Goal: Task Accomplishment & Management: Manage account settings

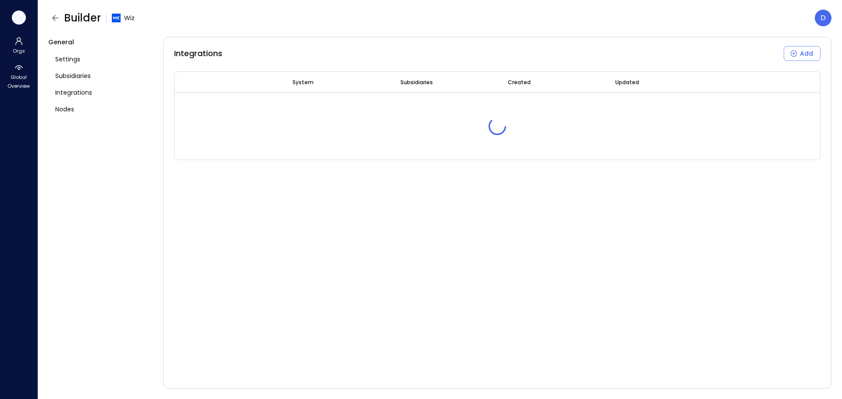
click at [18, 18] on icon "button" at bounding box center [18, 18] width 13 height 10
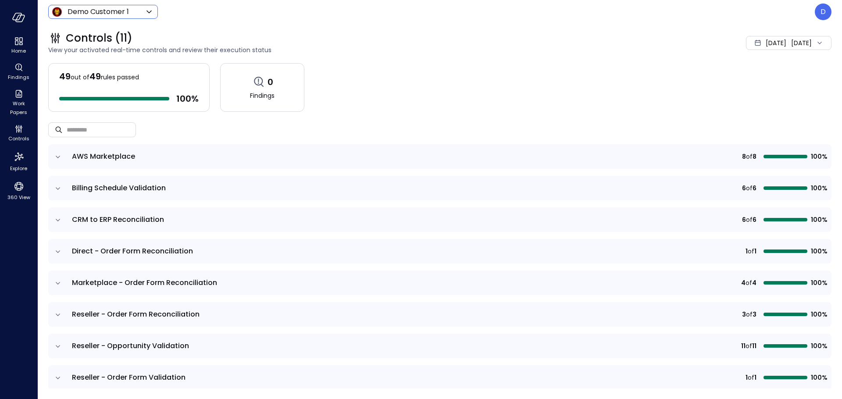
click at [116, 6] on body "Home Findings Work Papers Controls Explore 360 View Demo Customer 1 ***** ​ D C…" at bounding box center [421, 199] width 842 height 399
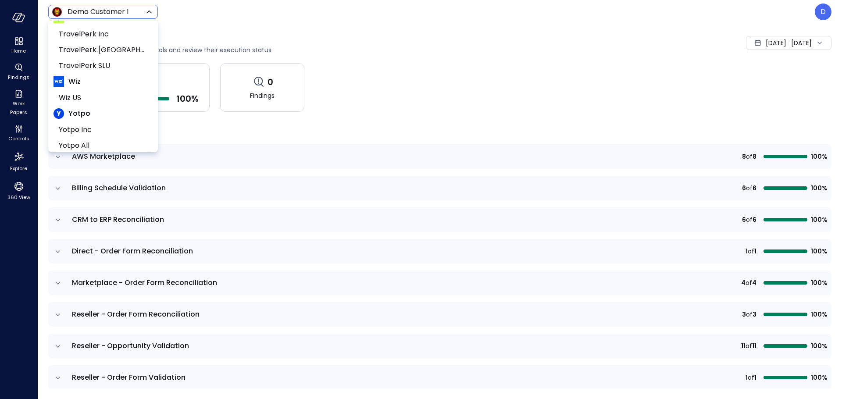
scroll to position [133, 0]
click at [100, 88] on span "Wiz US" at bounding box center [102, 92] width 87 height 11
type input "******"
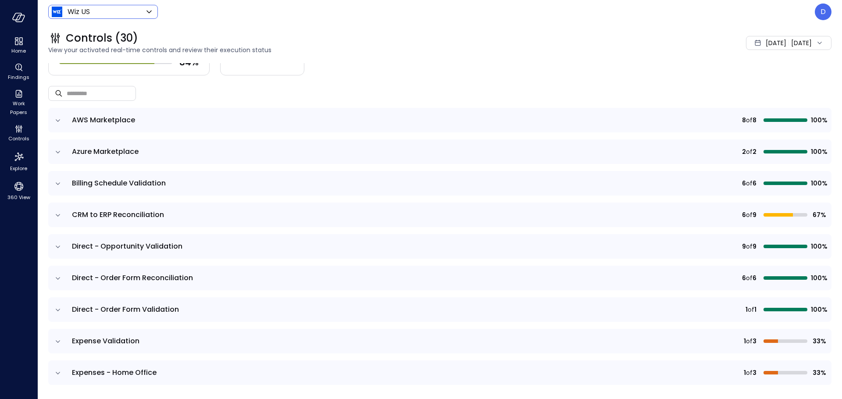
scroll to position [72, 0]
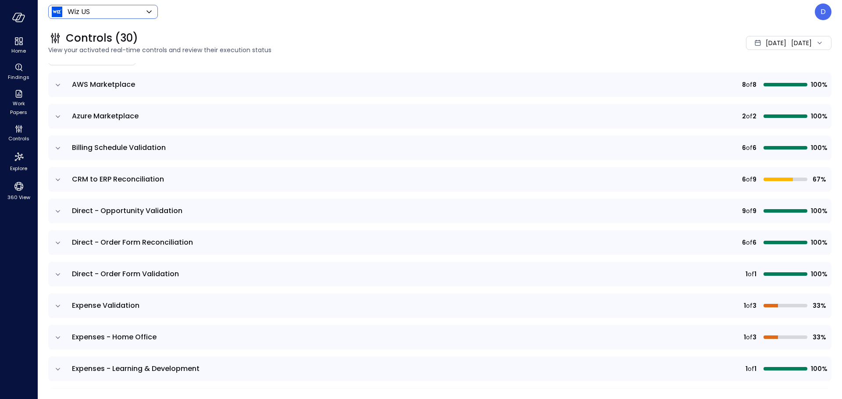
click at [54, 366] on icon "expand row" at bounding box center [58, 369] width 9 height 9
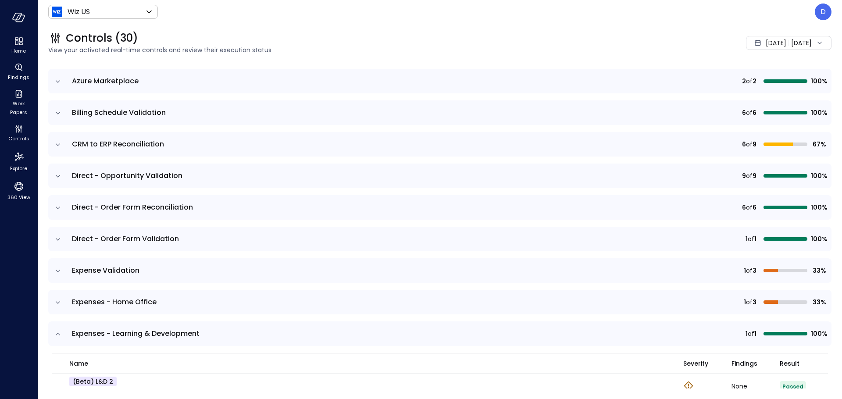
scroll to position [200, 0]
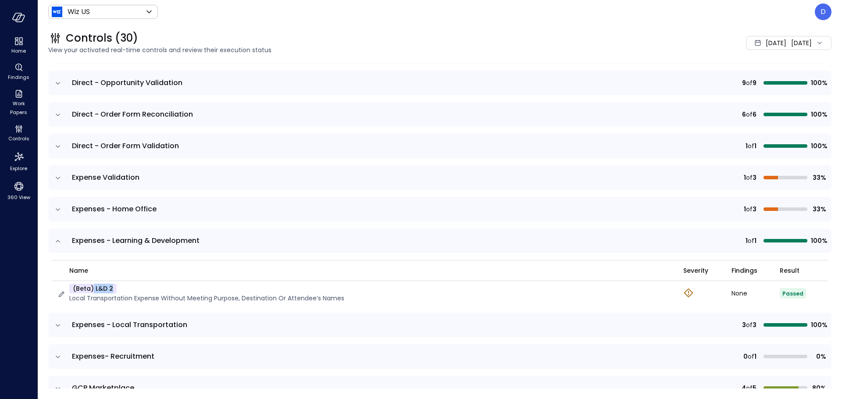
drag, startPoint x: 93, startPoint y: 288, endPoint x: 123, endPoint y: 290, distance: 30.3
click at [123, 290] on div "(beta) L&D 2 Local Transportation Expense without meeting purpose, destination …" at bounding box center [206, 293] width 275 height 19
click at [801, 45] on div "Aug 1, 2025 Aug 18, 2025" at bounding box center [789, 43] width 86 height 14
click at [758, 93] on li "Current Year 2025" at bounding box center [765, 96] width 70 height 14
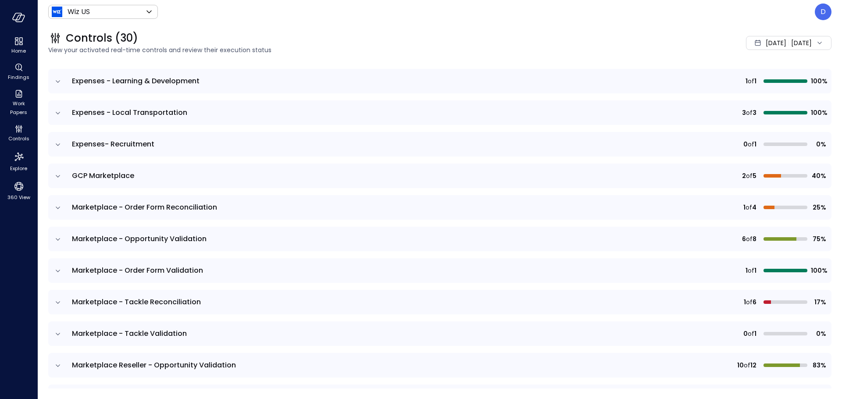
scroll to position [354, 0]
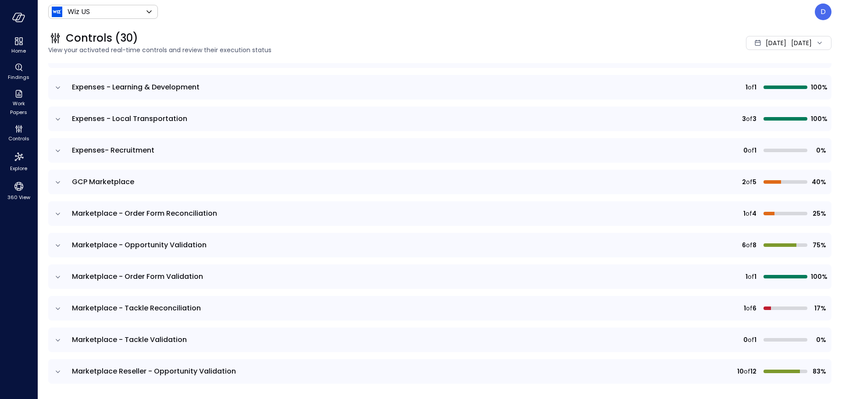
click at [58, 86] on icon "expand row" at bounding box center [58, 87] width 9 height 9
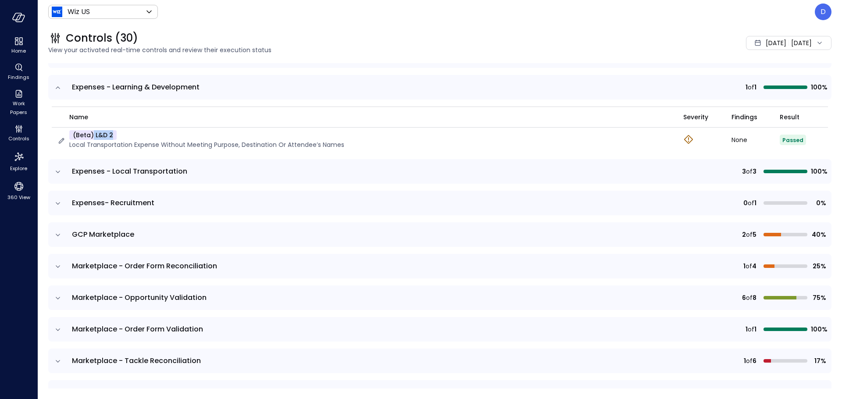
drag, startPoint x: 111, startPoint y: 133, endPoint x: 93, endPoint y: 133, distance: 17.5
click at [93, 133] on p "(beta) L&D 2" at bounding box center [92, 135] width 47 height 10
copy p "L&D 2"
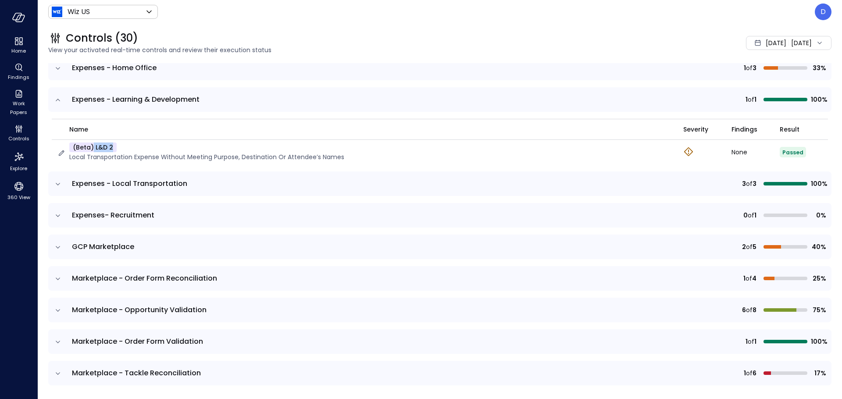
scroll to position [334, 0]
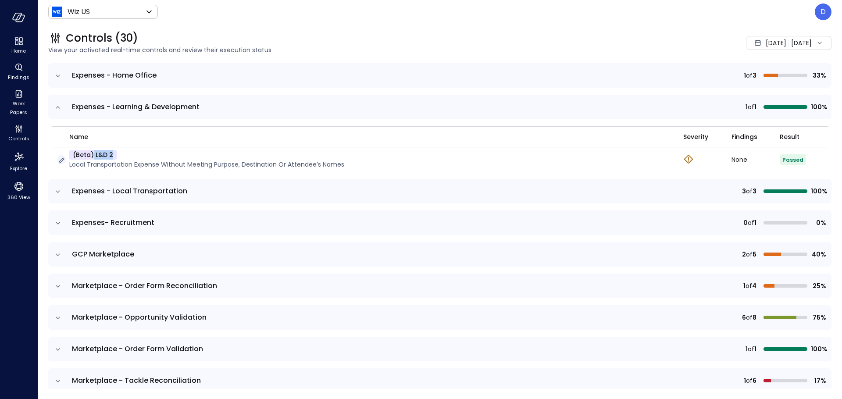
click at [60, 162] on icon "button" at bounding box center [61, 160] width 9 height 9
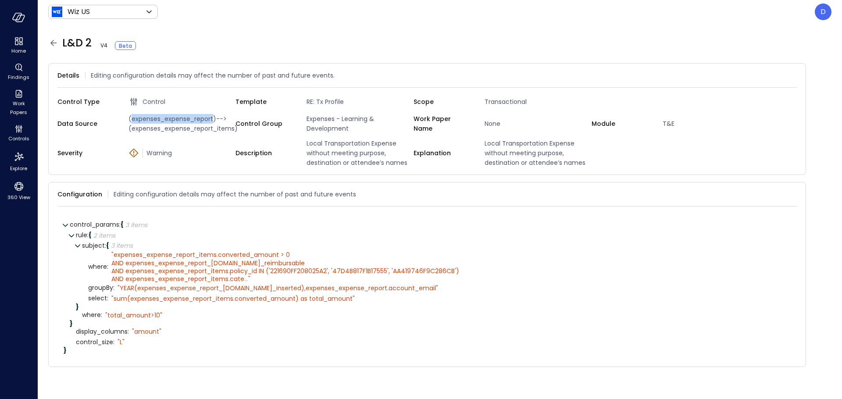
drag, startPoint x: 132, startPoint y: 118, endPoint x: 214, endPoint y: 118, distance: 82.0
click at [214, 118] on span "(expenses_expense_report)-->(expenses_expense_report_items)" at bounding box center [180, 123] width 111 height 19
click at [127, 302] on div "" sum(expenses_expense_report_items.converted_amount) as total_amount"" at bounding box center [233, 299] width 244 height 8
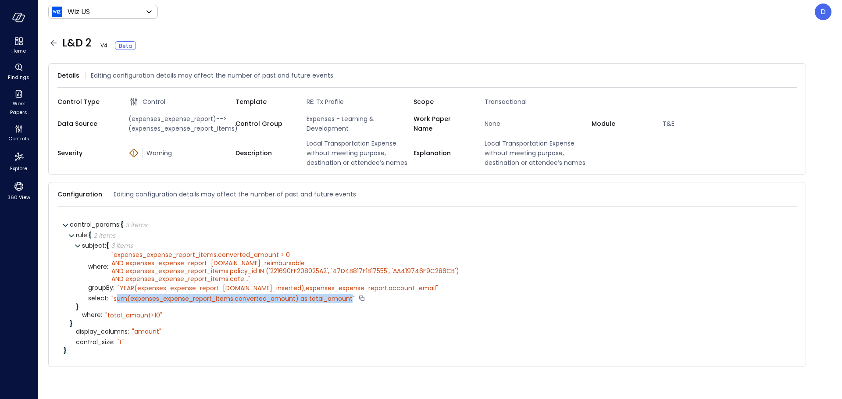
drag, startPoint x: 114, startPoint y: 299, endPoint x: 351, endPoint y: 300, distance: 236.9
click at [351, 300] on div "" sum(expenses_expense_report_items.converted_amount) as total_amount"" at bounding box center [233, 299] width 244 height 8
click at [347, 300] on div "" sum(expenses_expense_report_items.converted_amount) as total_amount"" at bounding box center [233, 299] width 244 height 8
drag, startPoint x: 351, startPoint y: 300, endPoint x: 113, endPoint y: 298, distance: 237.8
click at [113, 298] on div "" sum(expenses_expense_report_items.converted_amount) as total_amount"" at bounding box center [233, 299] width 244 height 8
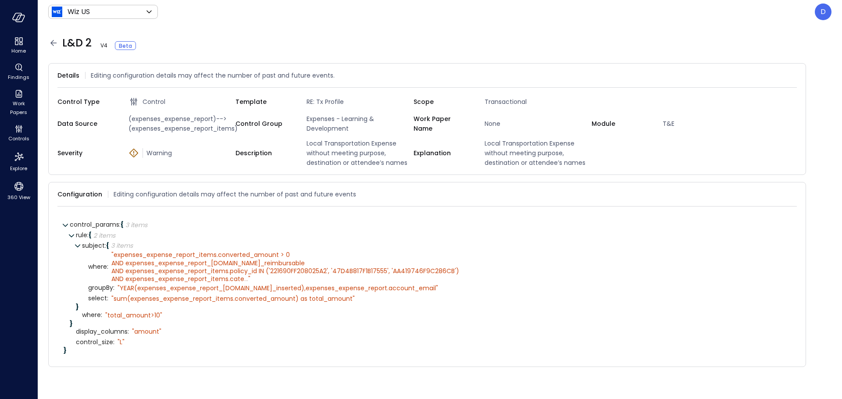
click at [104, 290] on span "groupBy :" at bounding box center [101, 288] width 26 height 7
drag, startPoint x: 104, startPoint y: 290, endPoint x: 103, endPoint y: 296, distance: 6.3
click at [104, 290] on span "groupBy :" at bounding box center [101, 288] width 26 height 7
click at [87, 340] on span "control_size :" at bounding box center [95, 342] width 39 height 7
click at [827, 11] on div "D" at bounding box center [823, 12] width 17 height 17
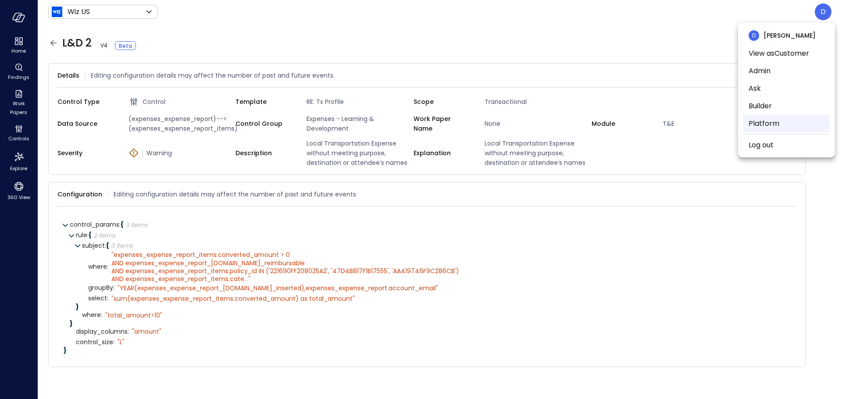
click at [775, 117] on li "Platform" at bounding box center [787, 124] width 86 height 18
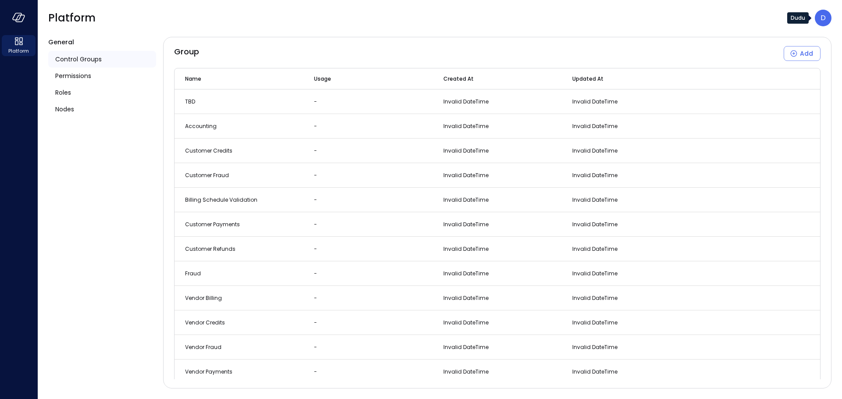
click at [821, 18] on p "D" at bounding box center [823, 18] width 5 height 11
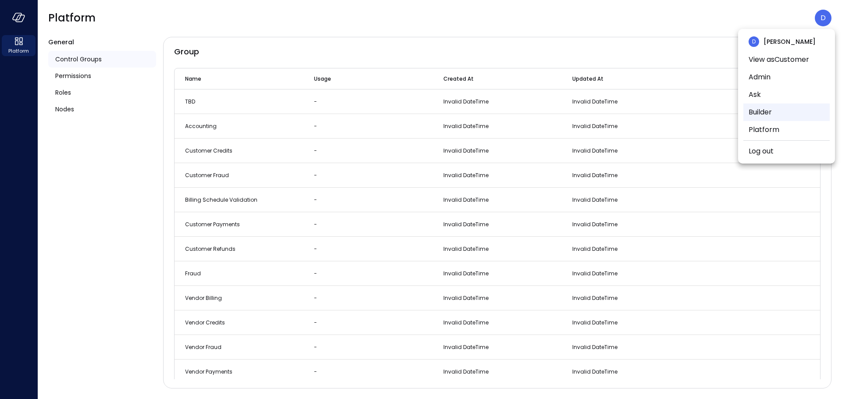
click at [758, 111] on li "Builder" at bounding box center [787, 113] width 86 height 18
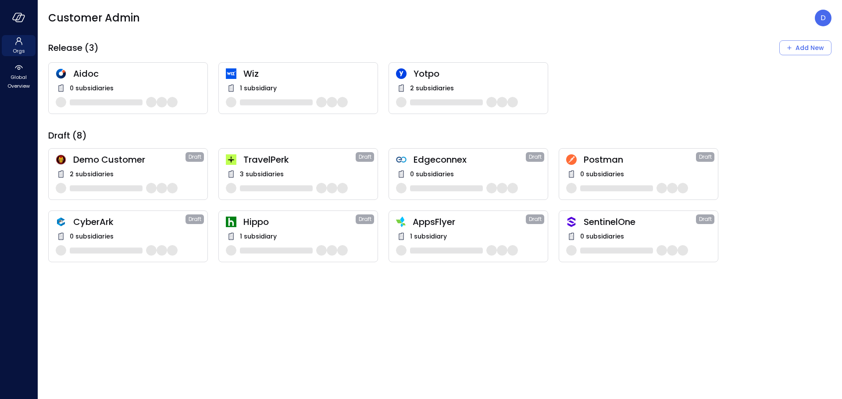
click at [230, 71] on img at bounding box center [231, 73] width 11 height 11
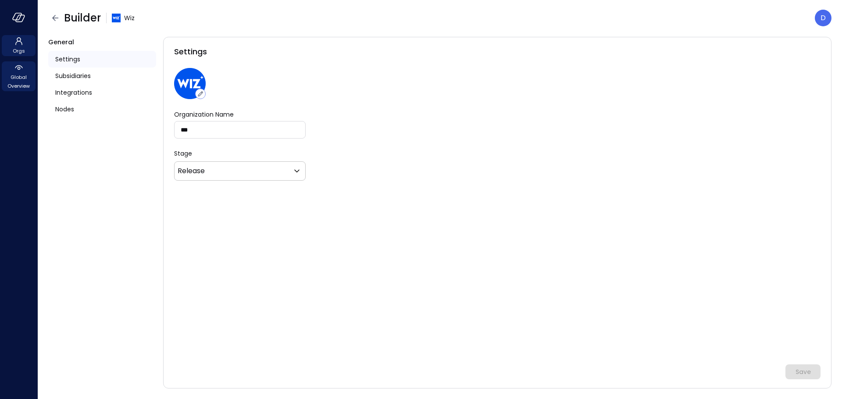
click at [14, 75] on span "Global Overview" at bounding box center [18, 82] width 27 height 18
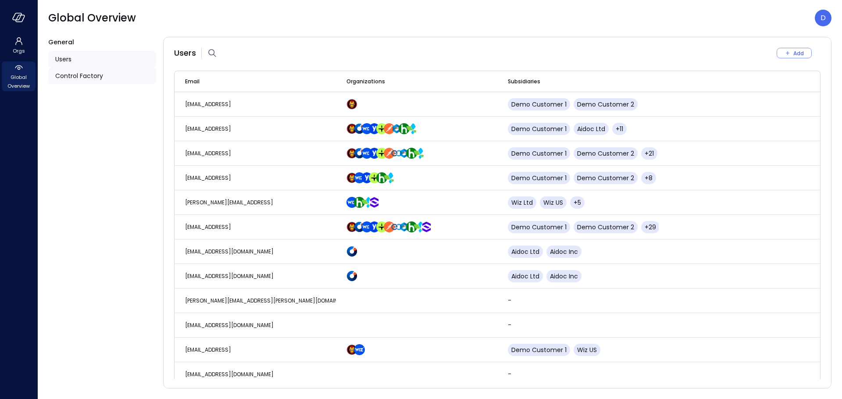
click at [66, 79] on span "Control Factory" at bounding box center [79, 76] width 48 height 10
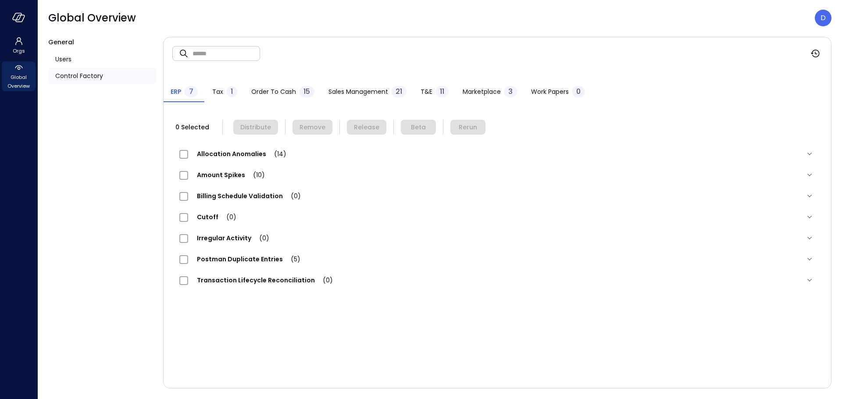
click at [353, 92] on span "Sales Management" at bounding box center [359, 92] width 60 height 10
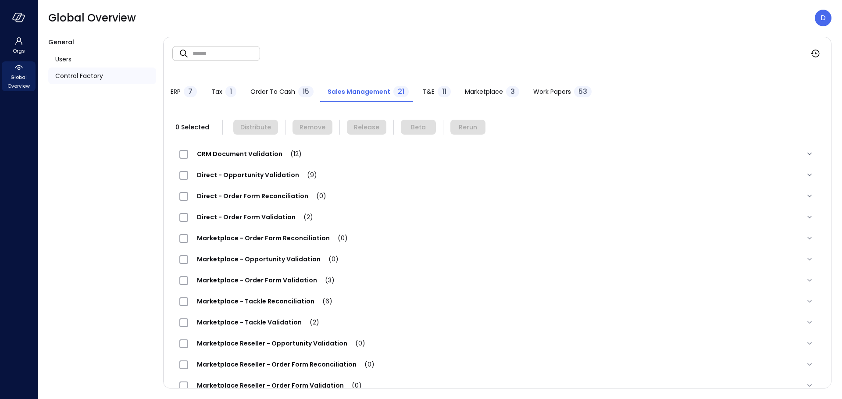
click at [242, 51] on input "text" at bounding box center [227, 53] width 68 height 23
type input "***"
click at [438, 91] on div "11" at bounding box center [444, 91] width 13 height 11
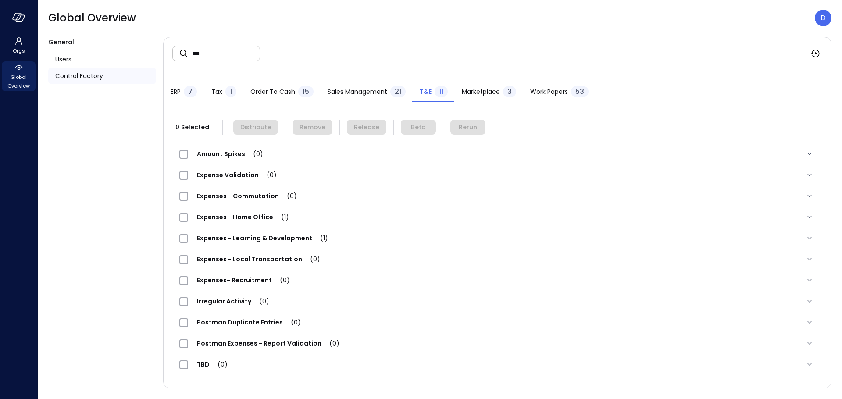
click at [288, 234] on span "Expenses - Learning & Development (1)" at bounding box center [262, 238] width 149 height 9
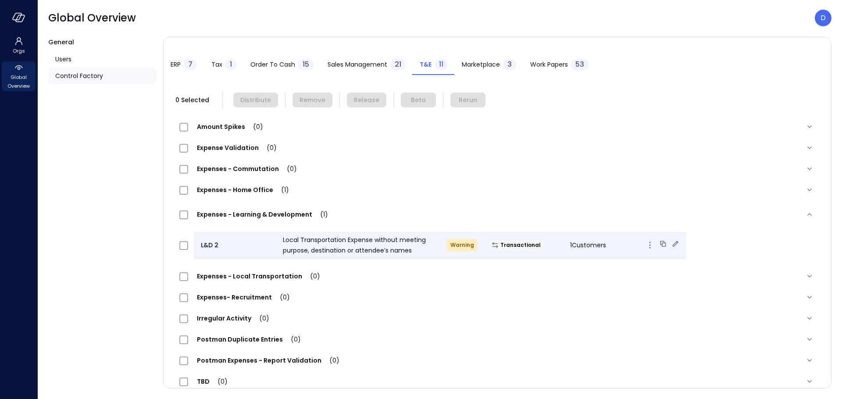
scroll to position [40, 0]
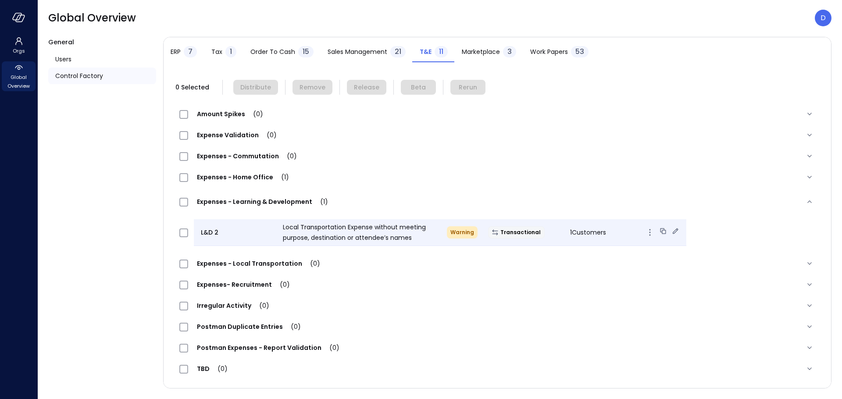
click at [671, 230] on icon at bounding box center [675, 231] width 9 height 9
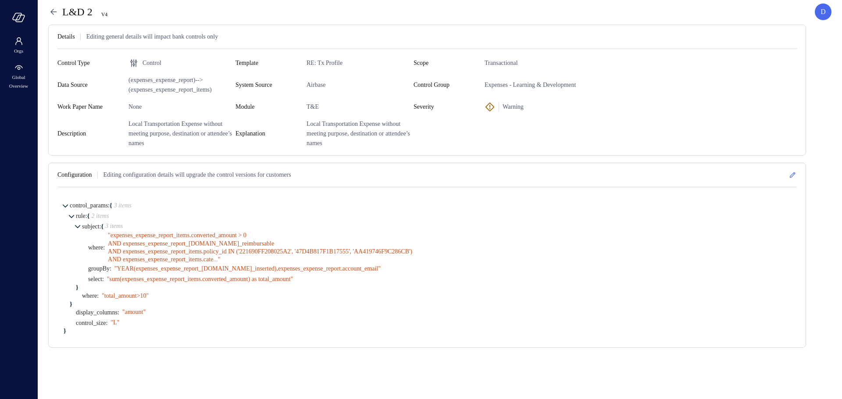
click at [792, 177] on icon at bounding box center [792, 175] width 9 height 9
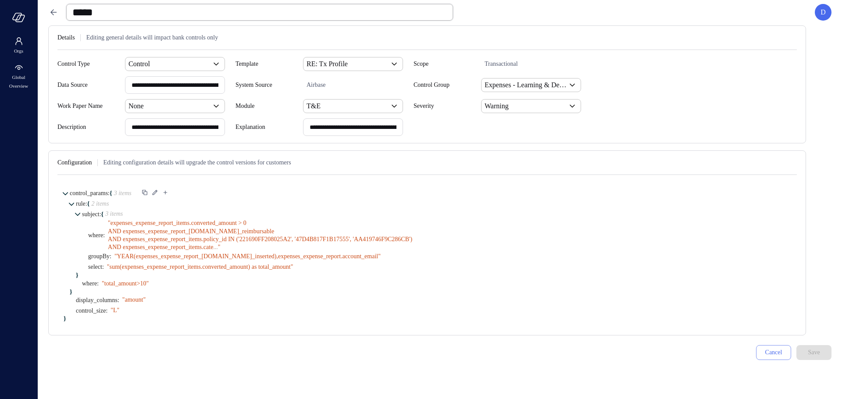
click at [159, 193] on icon at bounding box center [155, 193] width 8 height 8
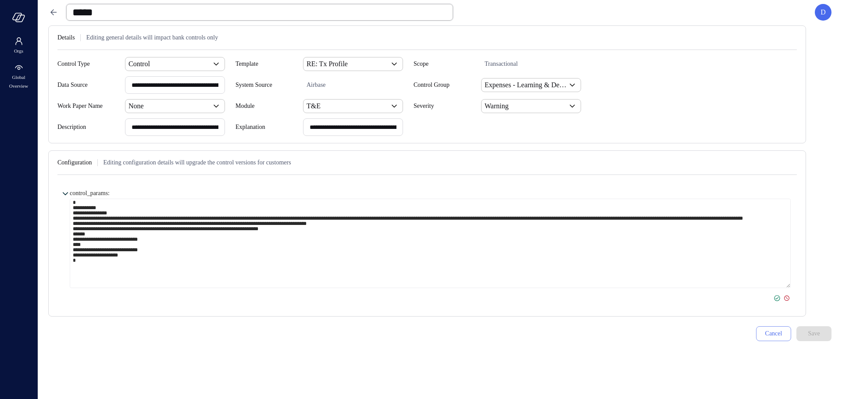
scroll to position [12, 0]
click at [351, 251] on textarea "**********" at bounding box center [430, 244] width 721 height 90
click at [788, 296] on icon at bounding box center [786, 298] width 5 height 5
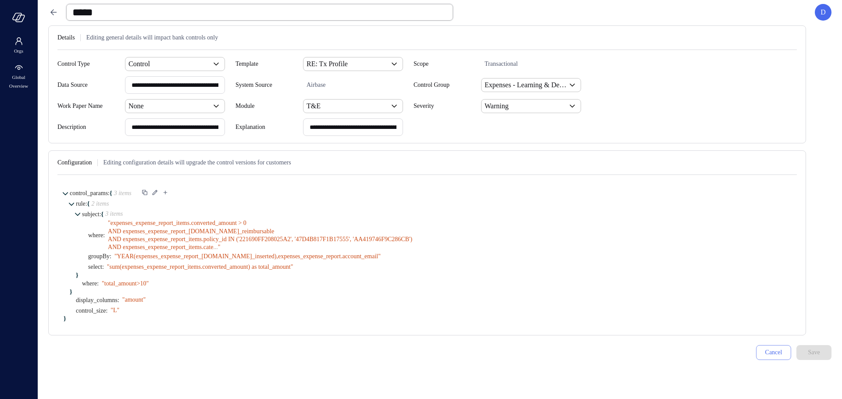
click at [57, 12] on icon at bounding box center [53, 12] width 11 height 11
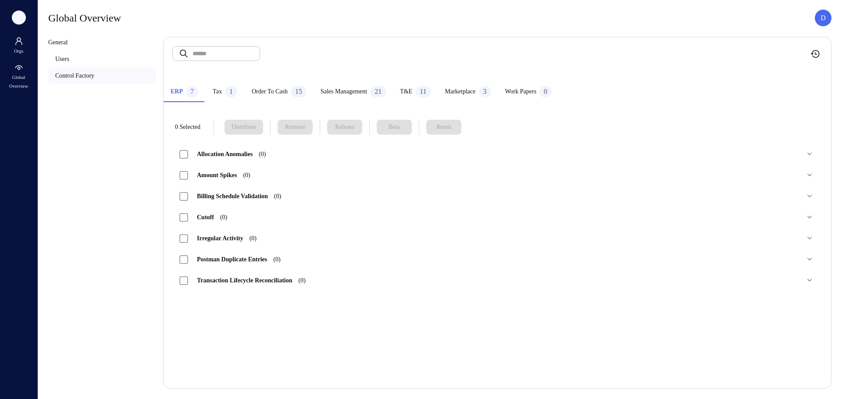
click at [18, 20] on icon "button" at bounding box center [17, 16] width 9 height 7
click at [14, 21] on icon "button" at bounding box center [18, 18] width 13 height 10
click at [16, 20] on icon "button" at bounding box center [18, 18] width 13 height 10
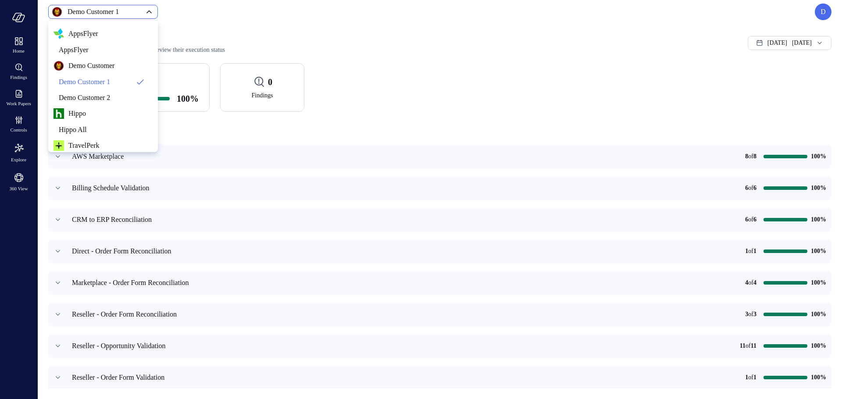
click at [133, 11] on body "Home Findings Work Papers Controls Explore 360 View Demo Customer 1 ***** ​ D C…" at bounding box center [421, 199] width 842 height 399
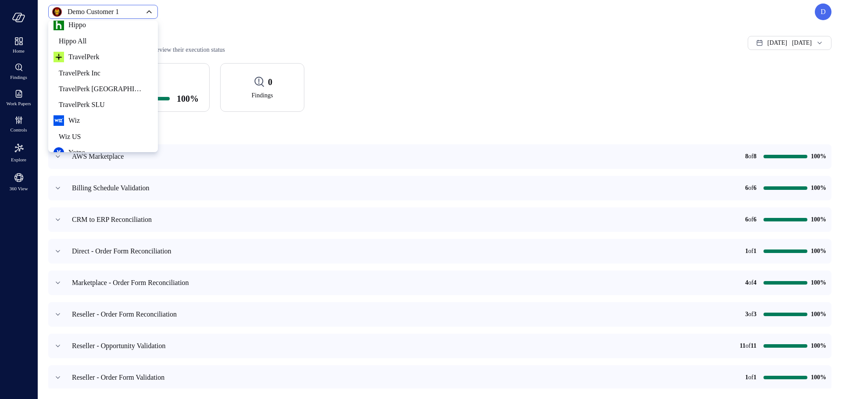
scroll to position [133, 0]
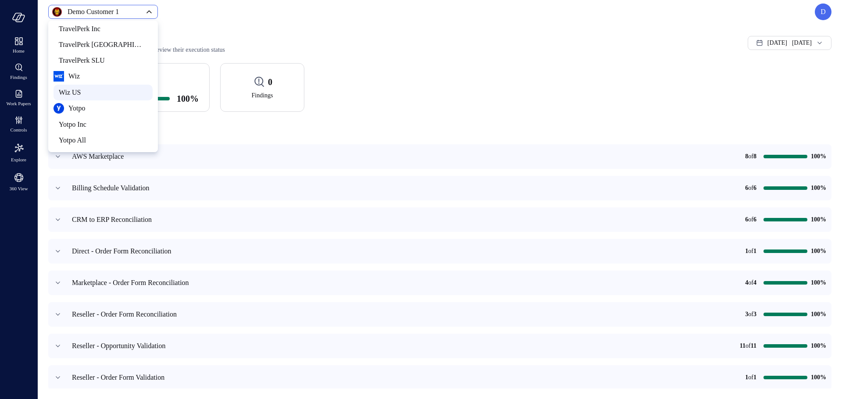
click at [107, 90] on span "Wiz US" at bounding box center [102, 92] width 87 height 11
type input "******"
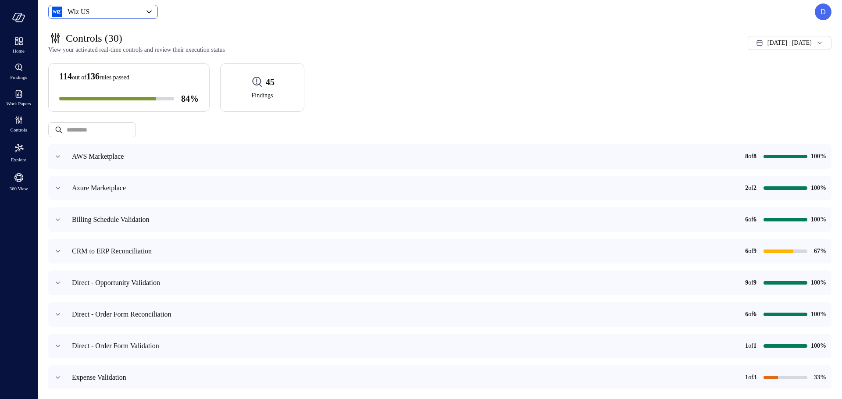
click at [397, 38] on div "Controls (30)" at bounding box center [318, 38] width 541 height 14
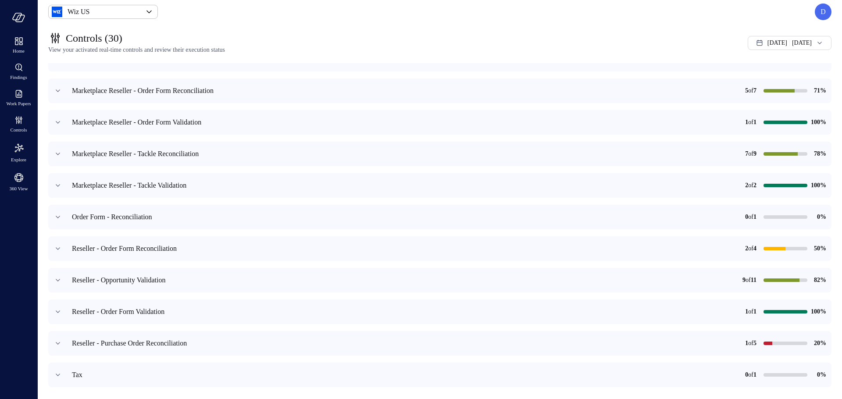
scroll to position [703, 0]
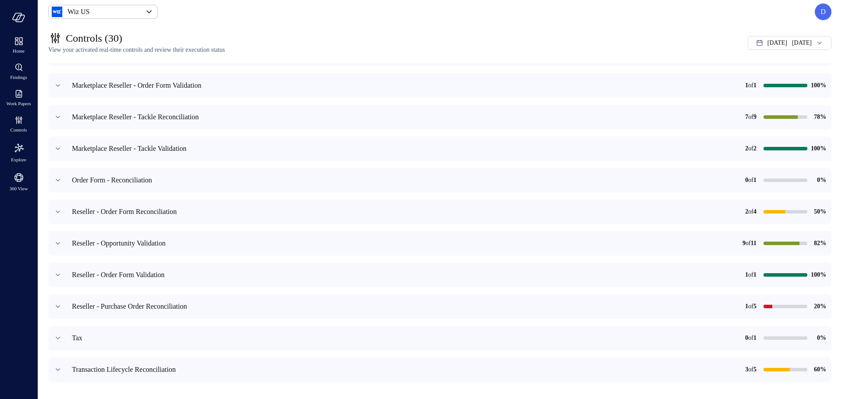
click at [814, 11] on div "Wiz US ****** ​ D" at bounding box center [440, 12] width 784 height 17
click at [822, 18] on div "D" at bounding box center [823, 12] width 17 height 17
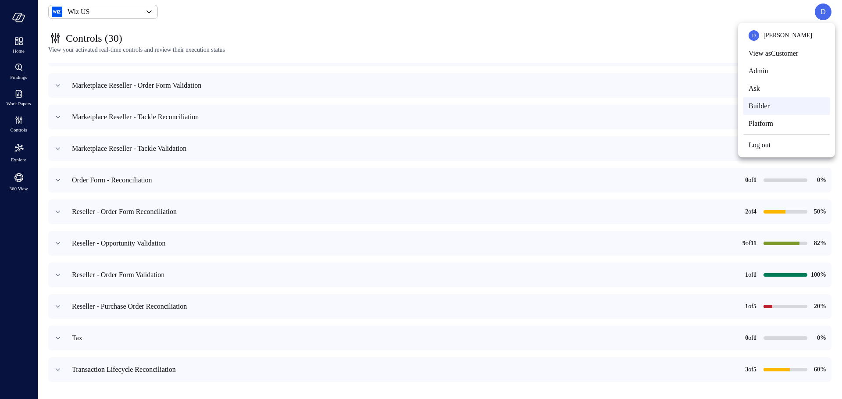
click at [780, 106] on li "Builder" at bounding box center [787, 106] width 86 height 18
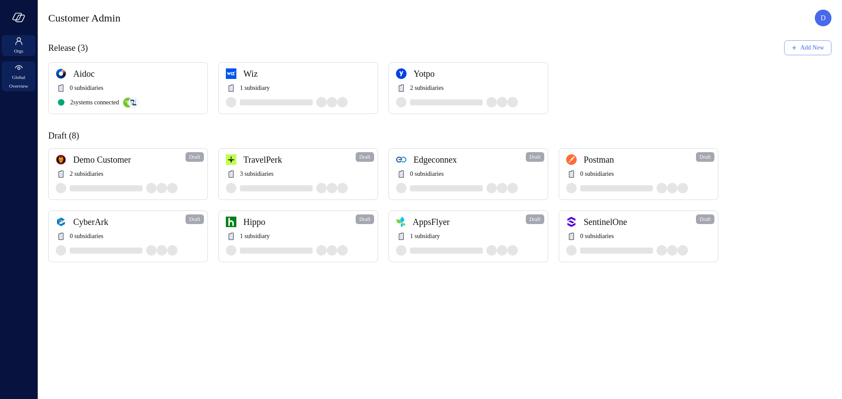
click at [24, 84] on span "Global Overview" at bounding box center [18, 82] width 27 height 18
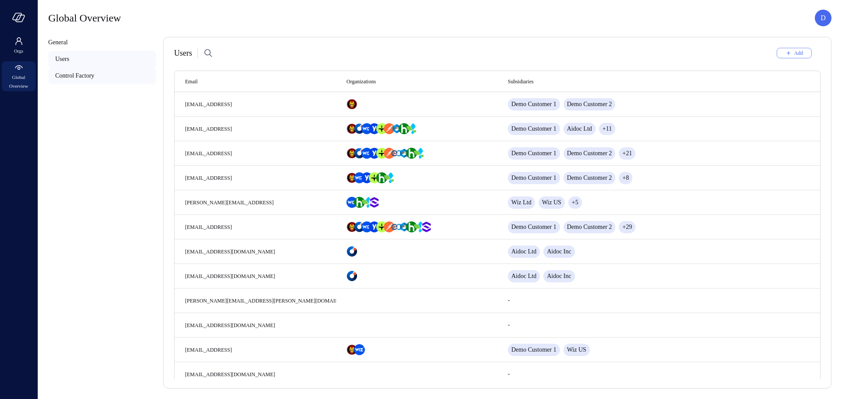
click at [90, 70] on div "Control Factory" at bounding box center [102, 76] width 108 height 17
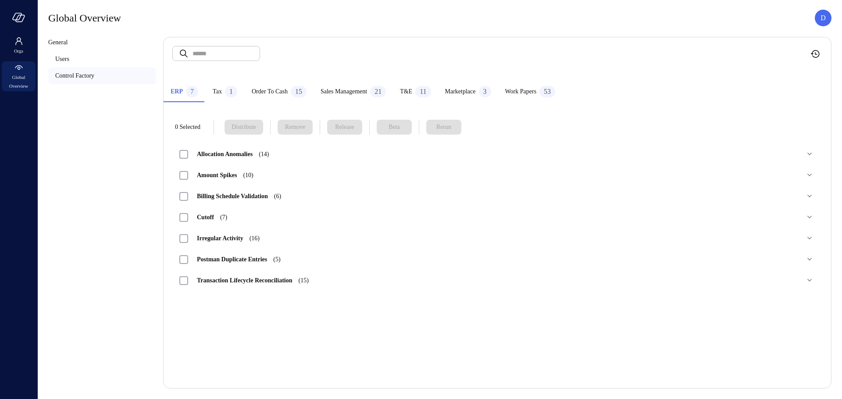
click at [234, 57] on input "text" at bounding box center [227, 53] width 68 height 23
paste input "**********"
type input "**********"
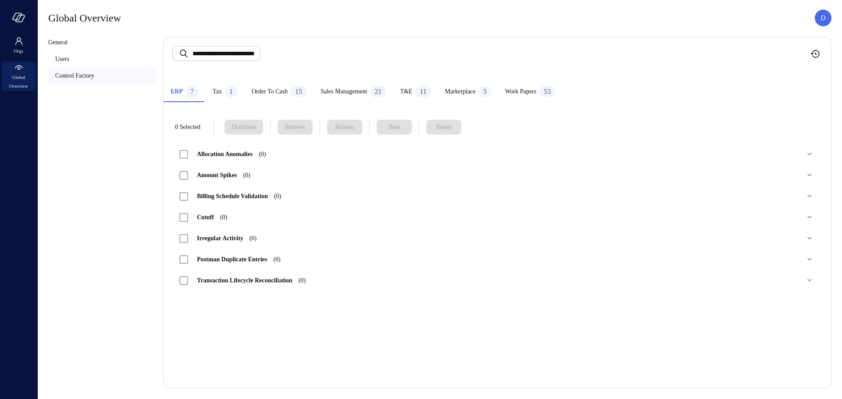
click at [431, 90] on div "T&E 11" at bounding box center [415, 92] width 31 height 13
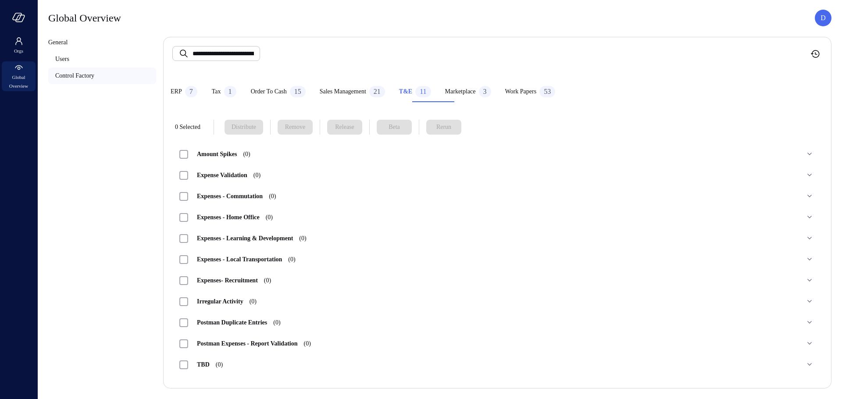
click at [366, 95] on span "Sales Management" at bounding box center [343, 92] width 47 height 10
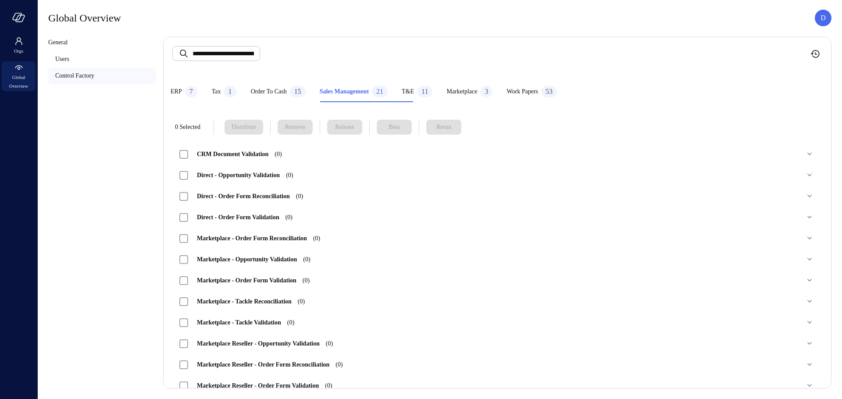
click at [287, 87] on span "Order to Cash" at bounding box center [269, 92] width 36 height 10
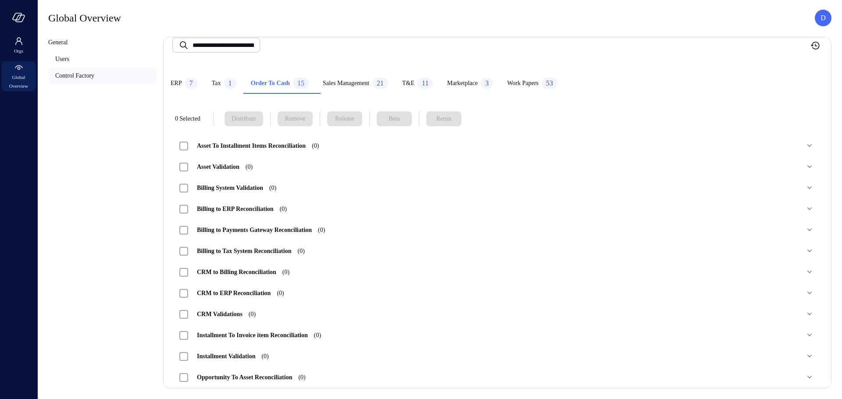
scroll to position [80, 0]
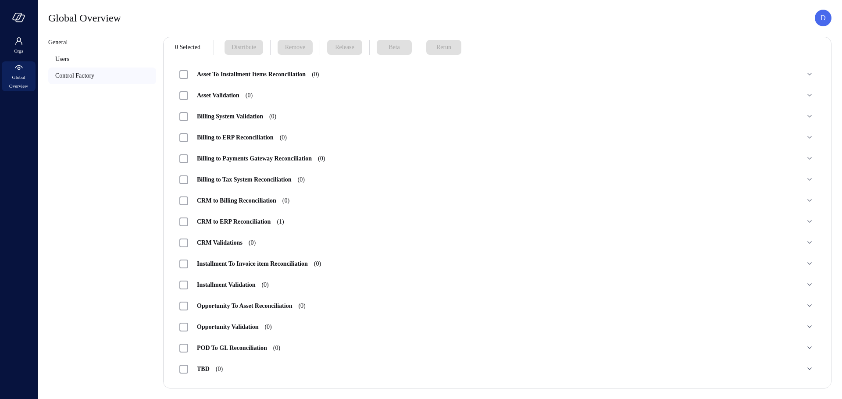
click at [261, 220] on span "CRM to ERP Reconciliation (1)" at bounding box center [240, 221] width 105 height 7
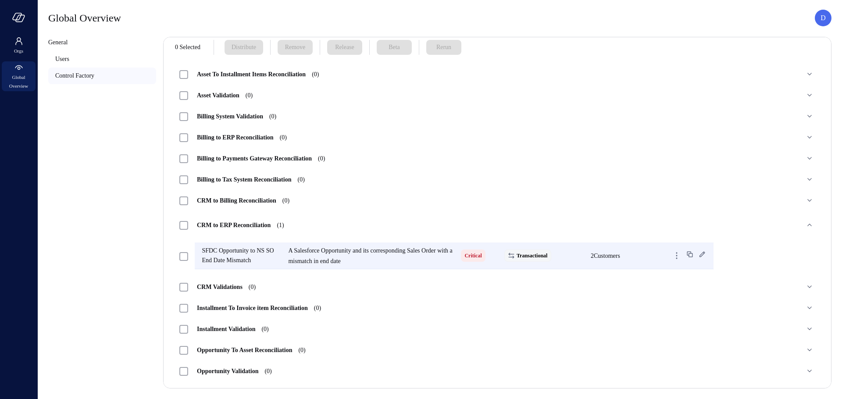
click at [620, 257] on span "2 Customers" at bounding box center [605, 256] width 29 height 7
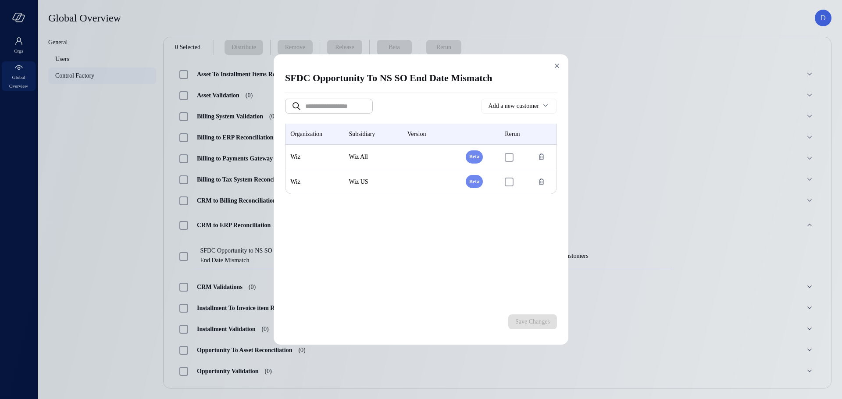
click at [558, 65] on icon at bounding box center [557, 65] width 9 height 9
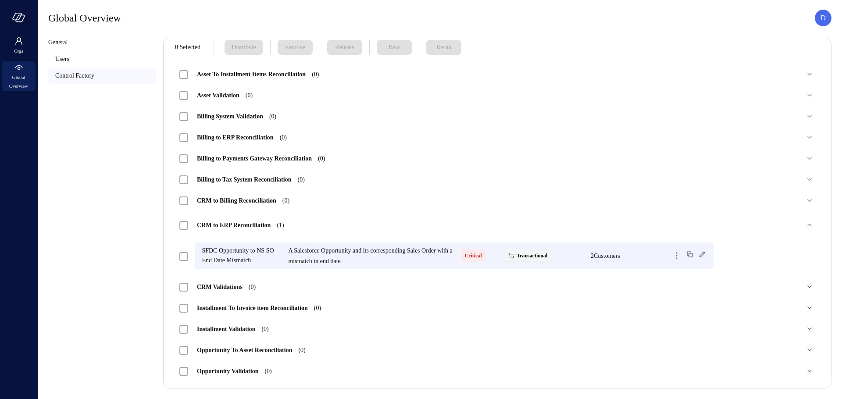
click at [707, 254] on icon at bounding box center [702, 254] width 9 height 9
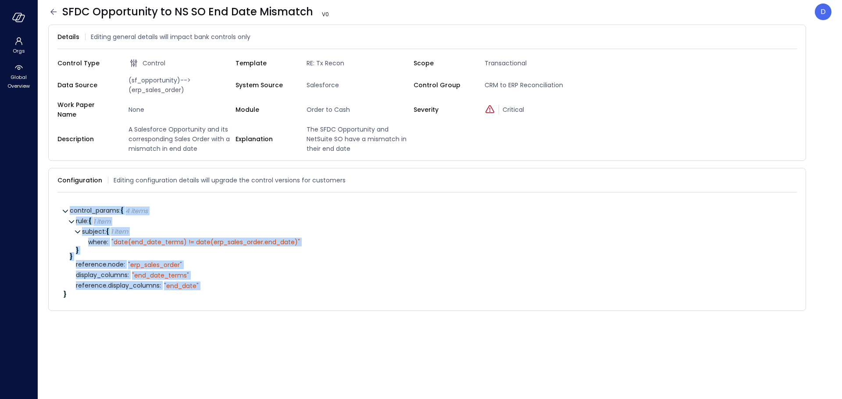
drag, startPoint x: 217, startPoint y: 283, endPoint x: 59, endPoint y: 198, distance: 179.2
click at [59, 200] on div "control_params : { 4 items } rule : { 1 item } subject : { 1 item } where : " d…" at bounding box center [427, 252] width 740 height 104
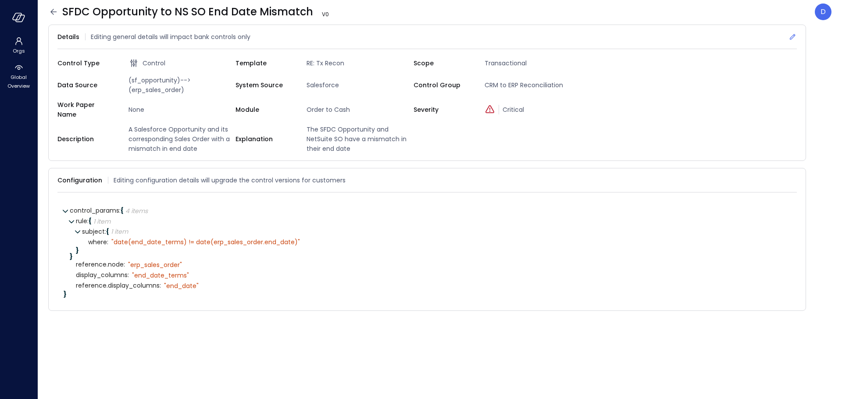
click at [285, 33] on div "Details Editing general details will impact bank controls only" at bounding box center [427, 37] width 740 height 24
drag, startPoint x: 129, startPoint y: 243, endPoint x: 211, endPoint y: 243, distance: 82.9
click at [133, 247] on div "}" at bounding box center [433, 250] width 715 height 6
click at [240, 238] on div "" date(end_date_terms) != date(erp_sales_order.end_date)"" at bounding box center [205, 242] width 189 height 8
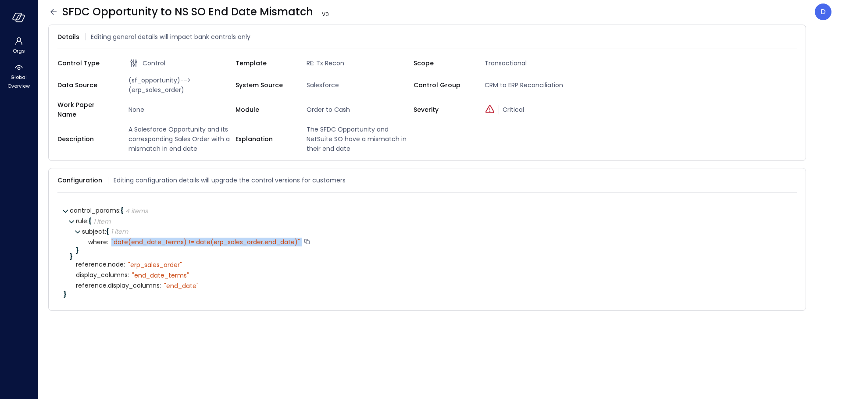
click at [240, 238] on div "" date(end_date_terms) != date(erp_sales_order.end_date)"" at bounding box center [205, 242] width 189 height 8
click at [52, 12] on icon at bounding box center [53, 12] width 11 height 11
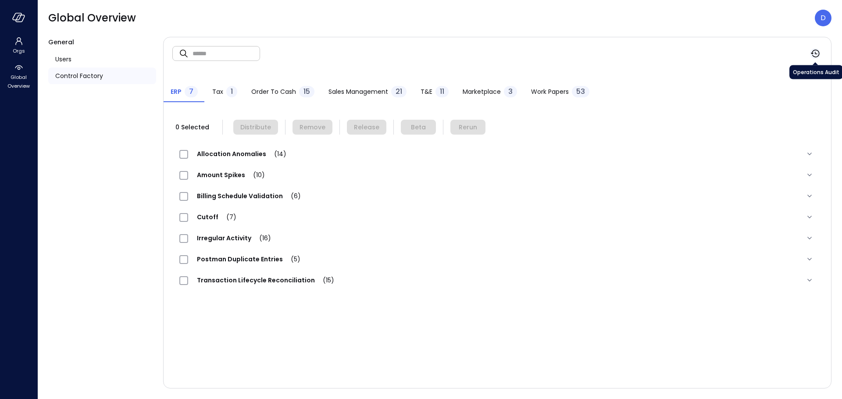
click at [817, 56] on icon "button" at bounding box center [815, 53] width 11 height 11
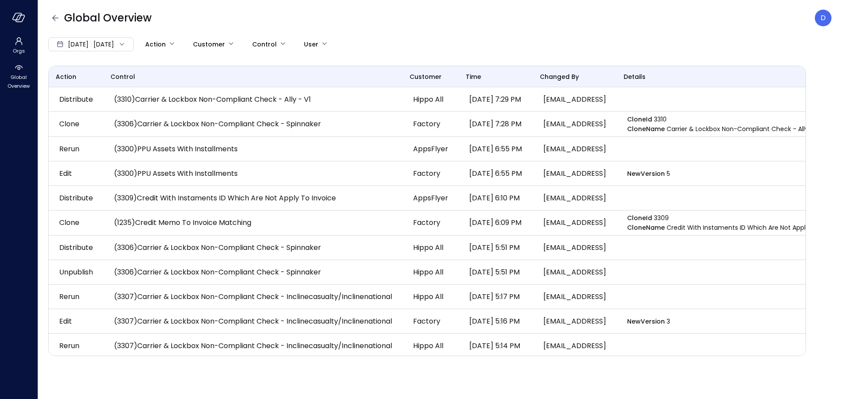
click at [126, 41] on icon at bounding box center [122, 44] width 9 height 9
click at [99, 94] on li "Current Year 2025" at bounding box center [96, 97] width 70 height 14
click at [339, 45] on body "Orgs Global Overview Global Overview D Jan 1, 2025 Aug 18, 2025 Action Customer…" at bounding box center [421, 199] width 842 height 399
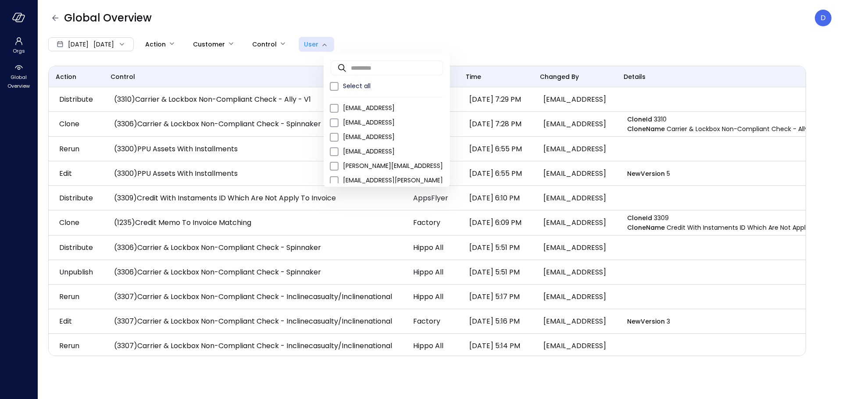
click at [304, 43] on div at bounding box center [421, 199] width 842 height 399
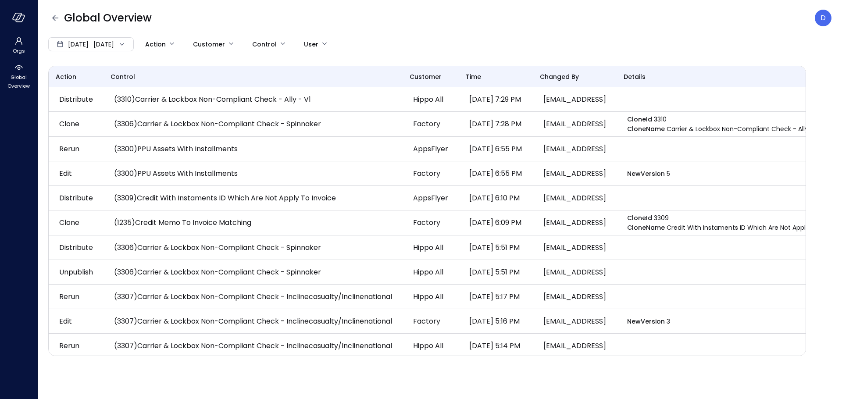
click at [302, 43] on body "Orgs Global Overview Global Overview D Jan 1, 2025 Aug 18, 2025 Action Customer…" at bounding box center [421, 199] width 842 height 399
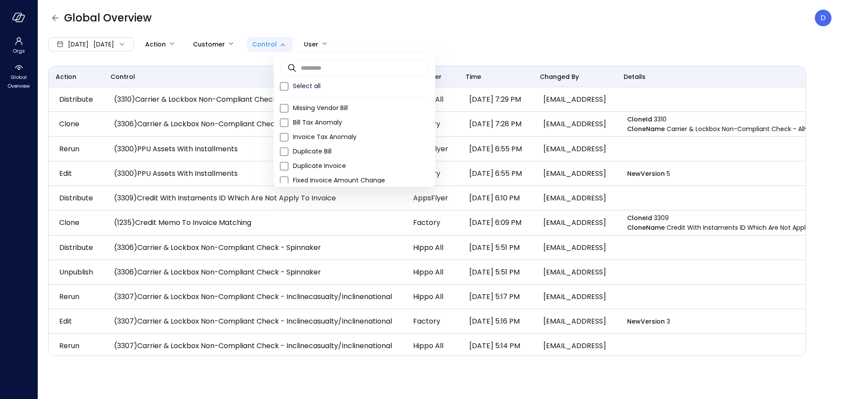
click at [304, 44] on body "Orgs Global Overview Global Overview D Jan 1, 2025 Aug 18, 2025 Action Customer…" at bounding box center [421, 199] width 842 height 399
click at [336, 72] on input "text" at bounding box center [364, 67] width 127 height 23
paste input "**********"
type input "**********"
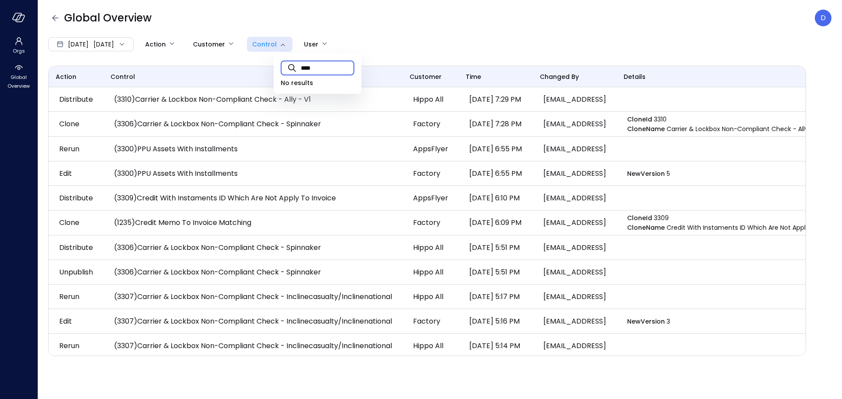
type input "****"
click at [141, 40] on div at bounding box center [421, 199] width 842 height 399
click at [240, 40] on body "Orgs Global Overview Global Overview D Jan 1, 2025 Aug 18, 2025 Action Customer…" at bounding box center [421, 199] width 842 height 399
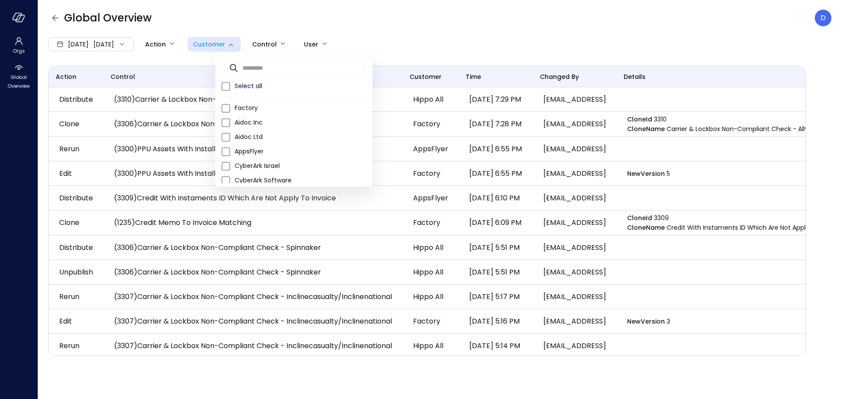
click at [192, 26] on div at bounding box center [421, 199] width 842 height 399
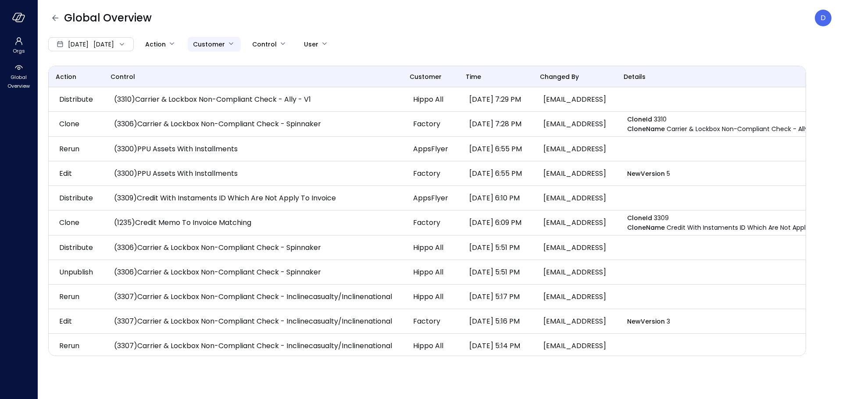
click at [233, 44] on body "Orgs Global Overview Global Overview D Jan 1, 2025 Aug 18, 2025 Action Customer…" at bounding box center [421, 199] width 842 height 399
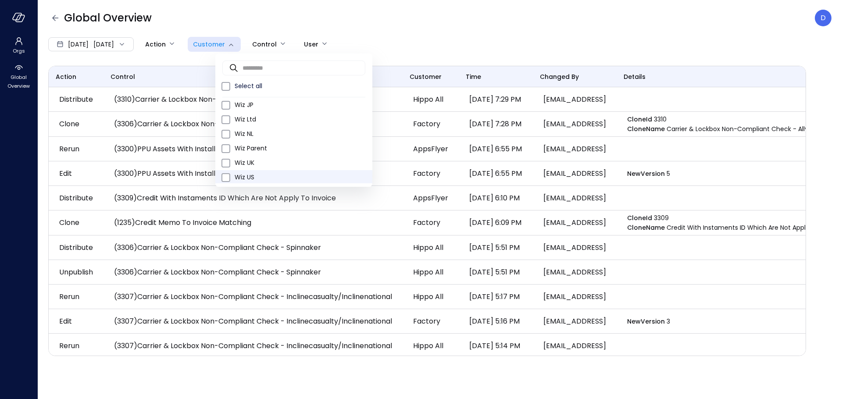
scroll to position [365, 0]
click at [262, 173] on span "Wiz US" at bounding box center [300, 176] width 131 height 9
type input "**"
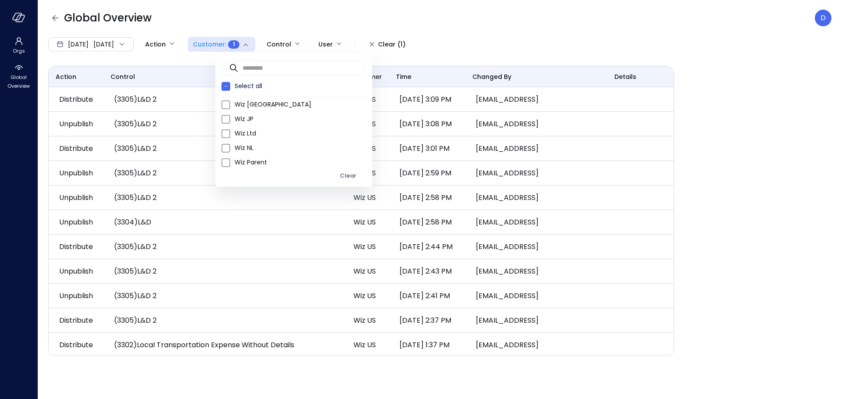
click at [278, 22] on div at bounding box center [421, 199] width 842 height 399
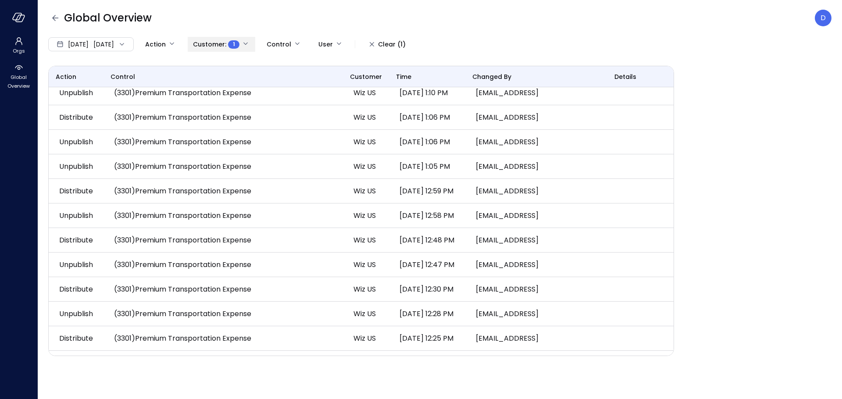
scroll to position [357, 0]
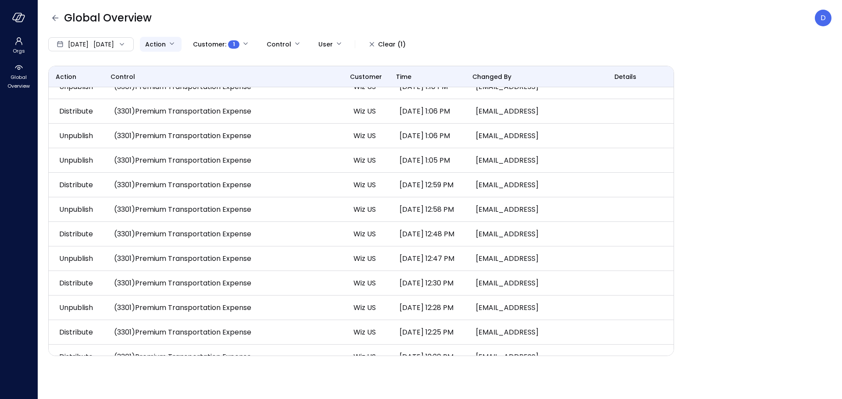
click at [187, 43] on body "Orgs Global Overview Global Overview D Jan 1, 2025 Aug 18, 2025 Action Customer…" at bounding box center [421, 199] width 842 height 399
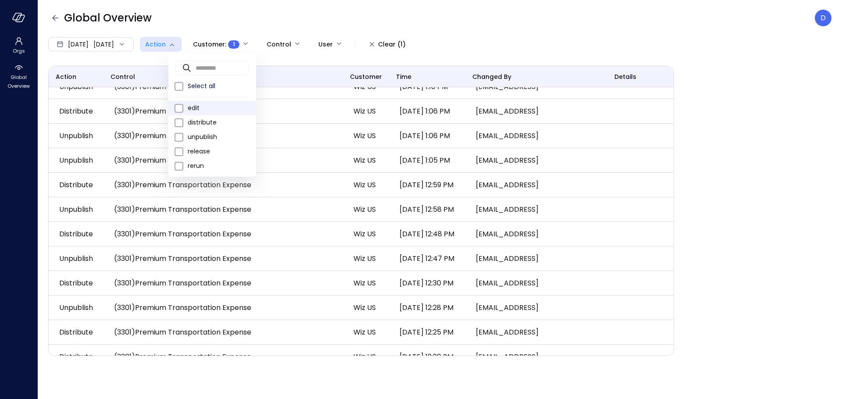
click at [197, 104] on span "edit" at bounding box center [218, 108] width 61 height 9
type input "****"
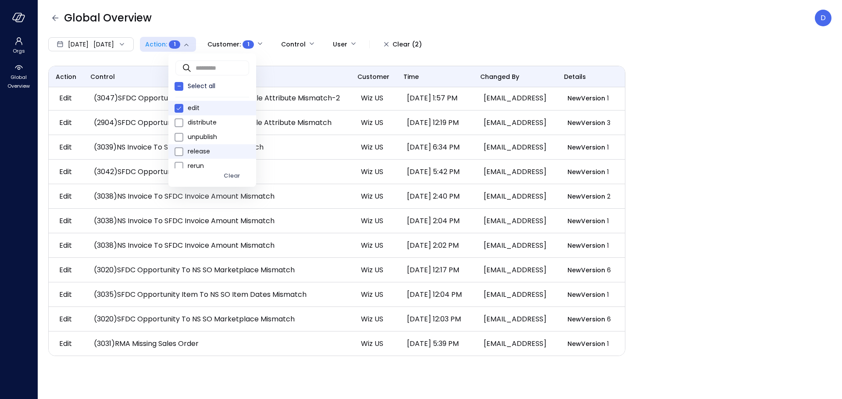
scroll to position [5, 0]
click at [235, 1] on div at bounding box center [421, 199] width 842 height 399
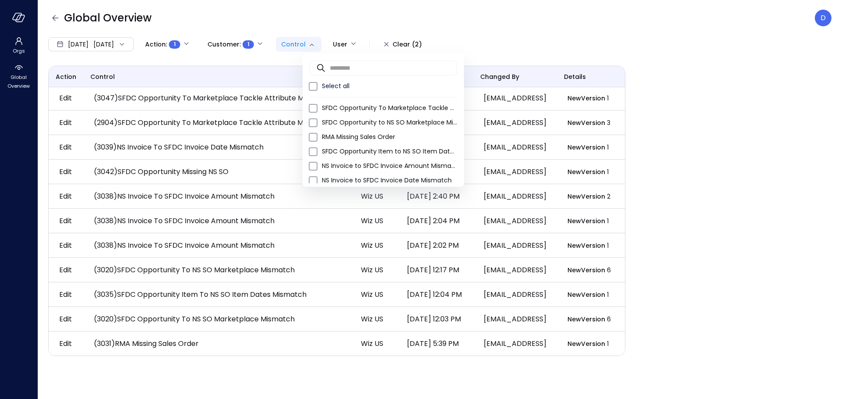
click at [336, 40] on body "Orgs Global Overview Global Overview D Jan 1, 2025 Aug 18, 2025 Action : 1 ****…" at bounding box center [421, 199] width 842 height 399
click at [351, 70] on input "text" at bounding box center [393, 67] width 127 height 23
paste input "**********"
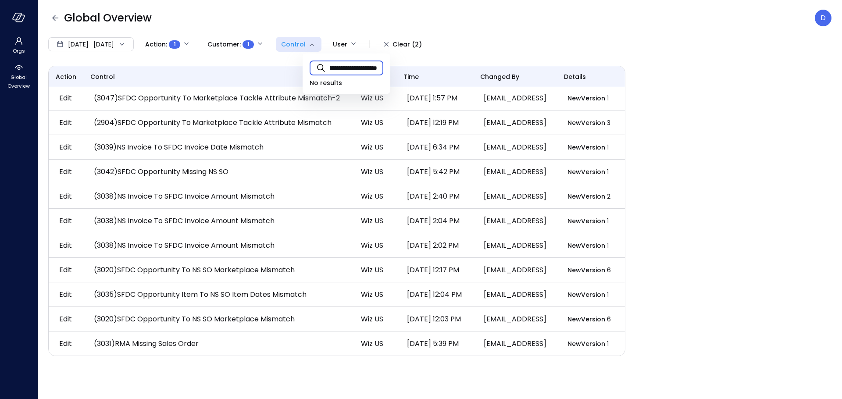
type input "**********"
click at [183, 292] on div at bounding box center [421, 199] width 842 height 399
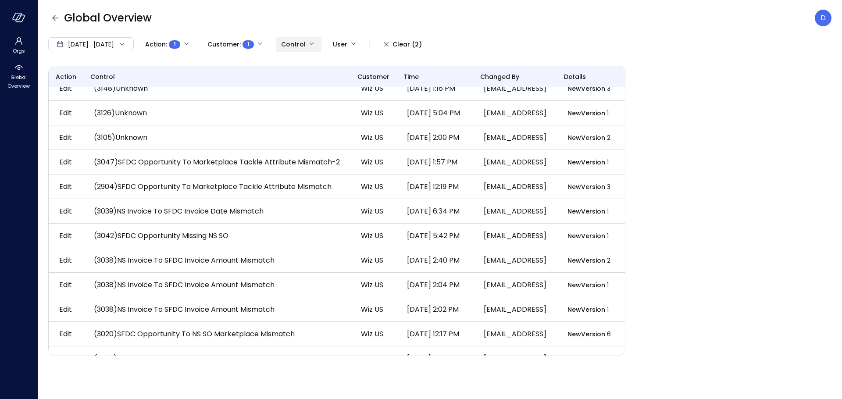
scroll to position [272, 0]
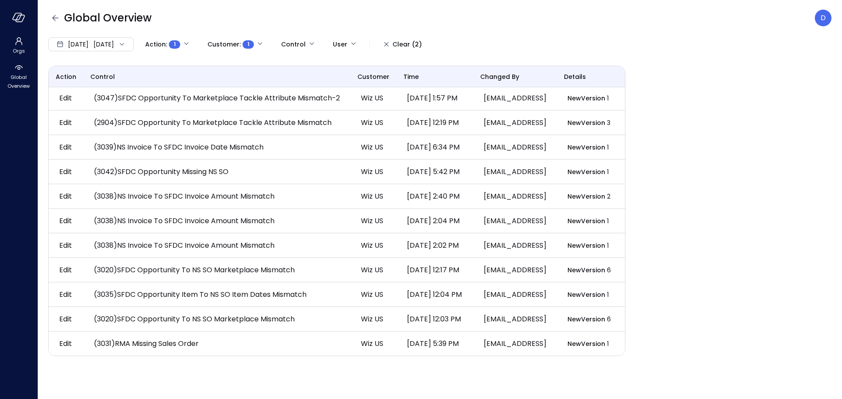
click at [625, 43] on div "Jan 1, 2025 Aug 18, 2025 Action : 1 **** Customer : 1 ** Control User Clear (2)" at bounding box center [336, 44] width 577 height 15
click at [418, 44] on div "Clear (2)" at bounding box center [407, 44] width 29 height 11
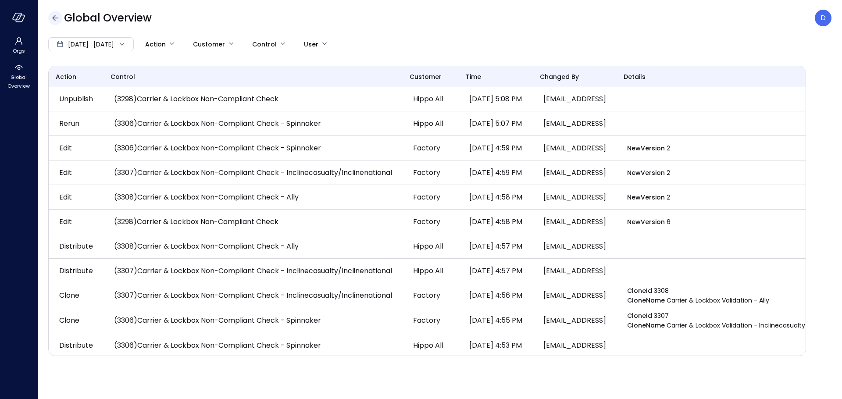
click at [53, 18] on icon "button" at bounding box center [55, 18] width 6 height 6
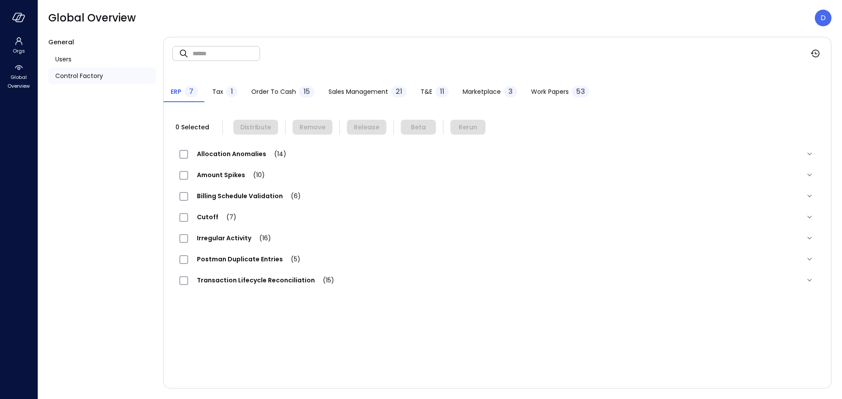
click at [211, 45] on input "text" at bounding box center [227, 53] width 68 height 23
paste input "**********"
type input "**********"
click at [346, 95] on span "Sales Management" at bounding box center [359, 92] width 60 height 10
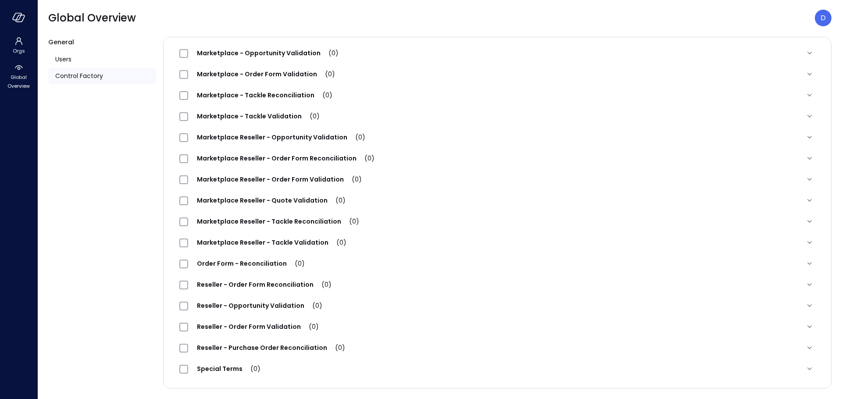
scroll to position [0, 0]
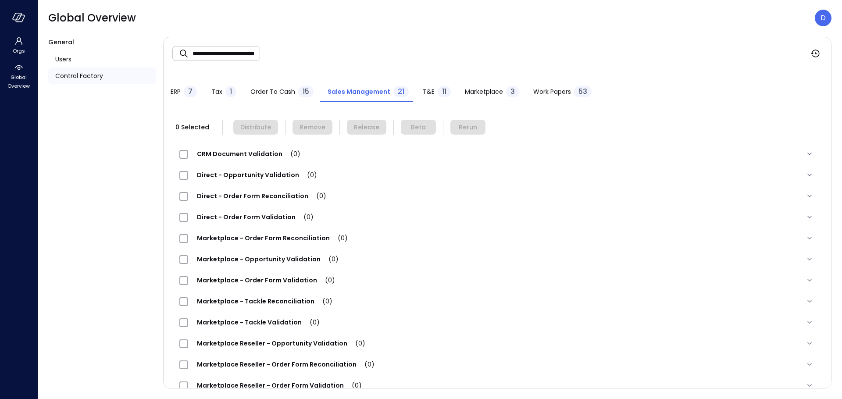
click at [277, 85] on button "Order to Cash 15" at bounding box center [282, 92] width 77 height 19
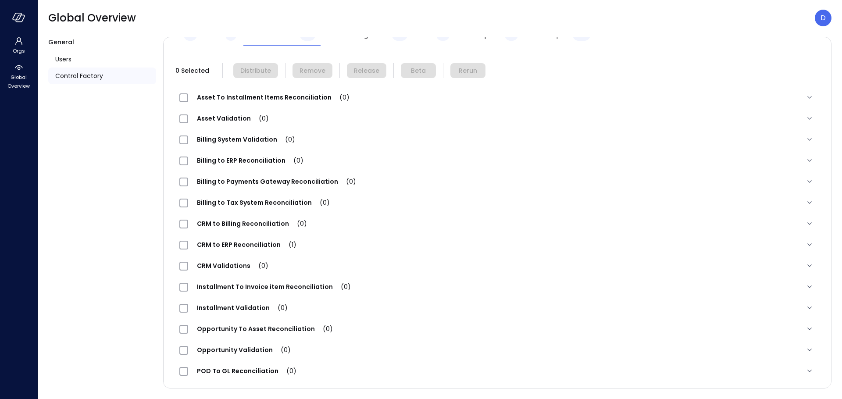
scroll to position [80, 0]
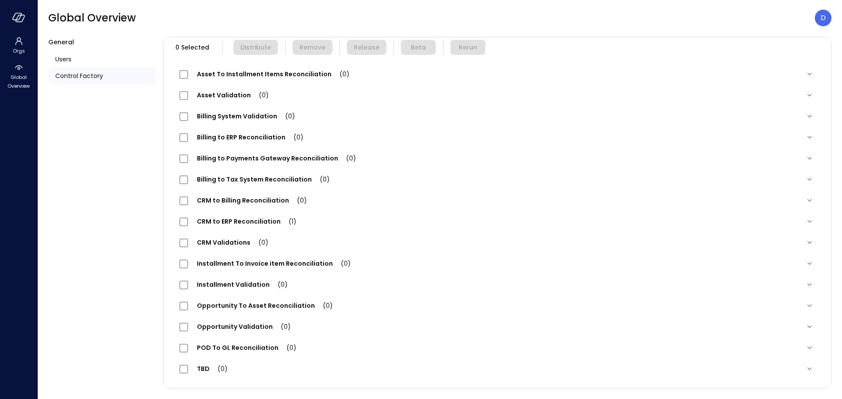
click at [271, 225] on span "CRM to ERP Reconciliation (1)" at bounding box center [246, 221] width 117 height 9
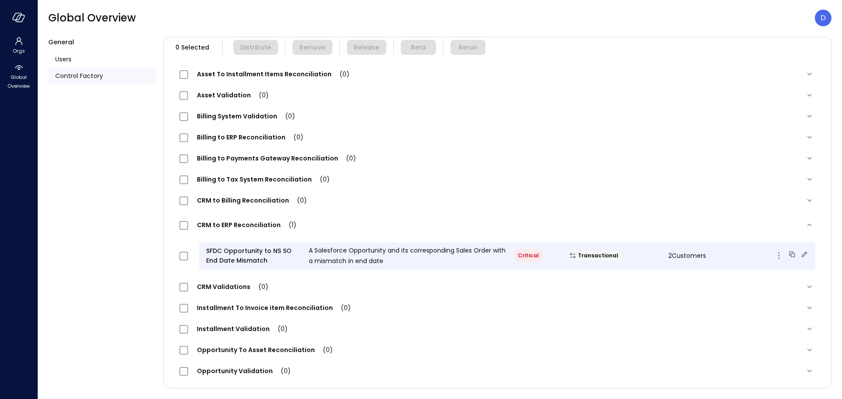
click at [800, 256] on icon at bounding box center [804, 254] width 9 height 9
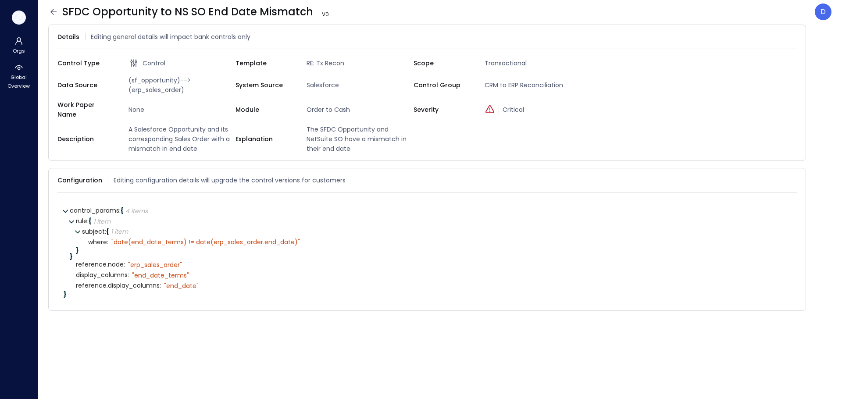
click at [17, 22] on button "button" at bounding box center [19, 18] width 14 height 14
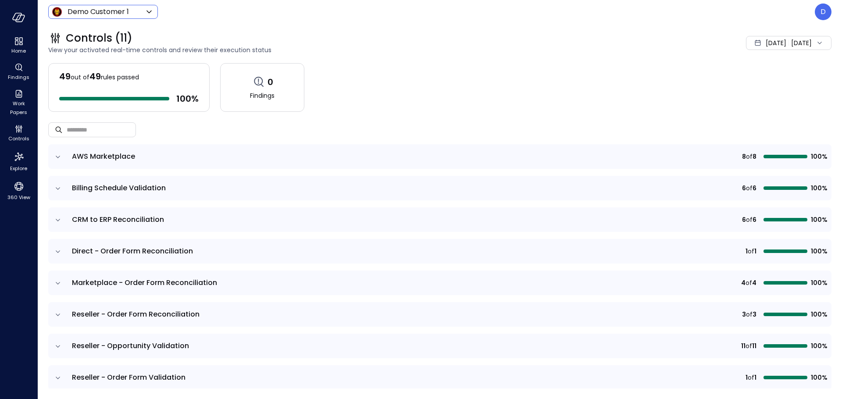
click at [80, 9] on body "Home Findings Work Papers Controls Explore 360 View Demo Customer 1 ***** ​ D C…" at bounding box center [421, 199] width 842 height 399
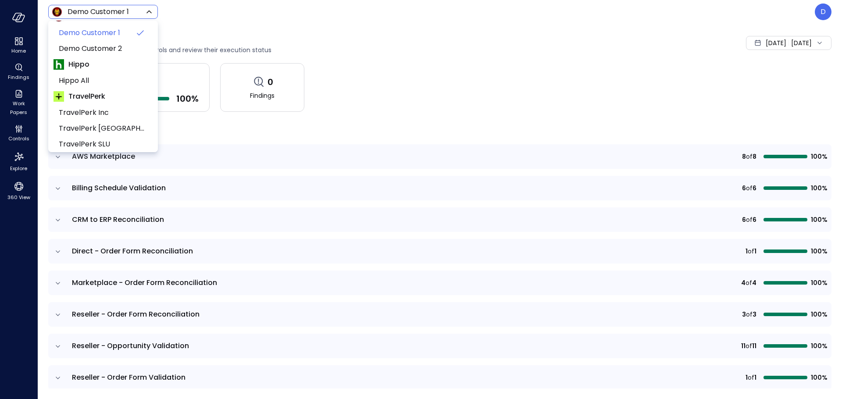
scroll to position [133, 0]
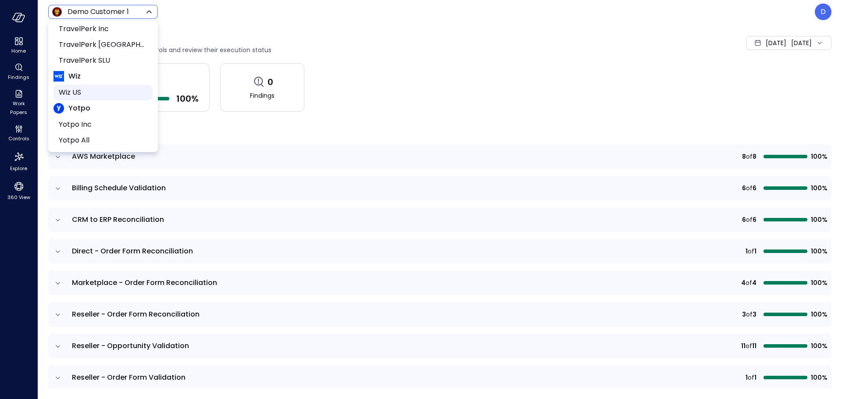
click at [83, 89] on span "Wiz US" at bounding box center [102, 92] width 87 height 11
type input "******"
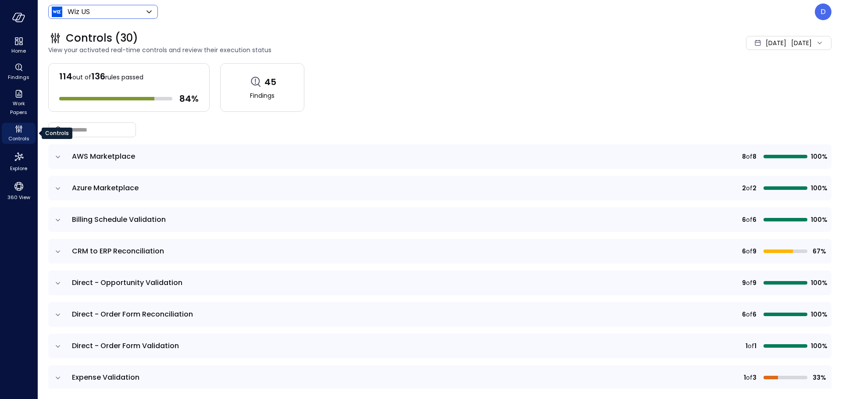
click at [19, 136] on span "Controls" at bounding box center [18, 138] width 21 height 9
click at [18, 133] on icon "Controls" at bounding box center [19, 129] width 11 height 11
click at [81, 129] on input "text" at bounding box center [101, 129] width 69 height 23
paste input "**********"
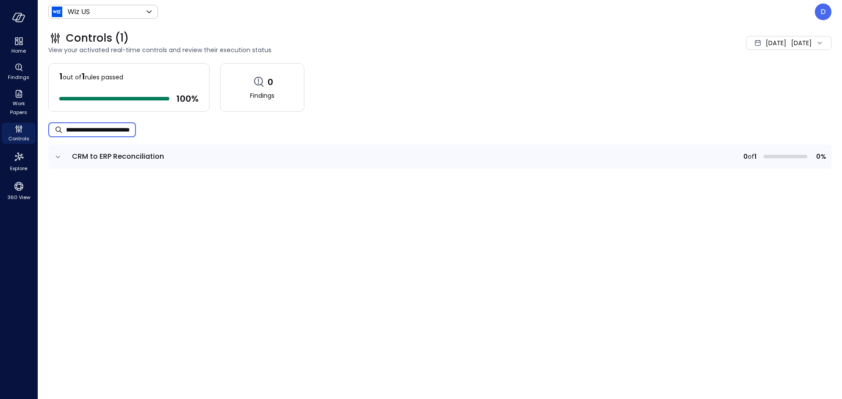
type input "**********"
click at [55, 154] on icon "expand row" at bounding box center [58, 157] width 9 height 9
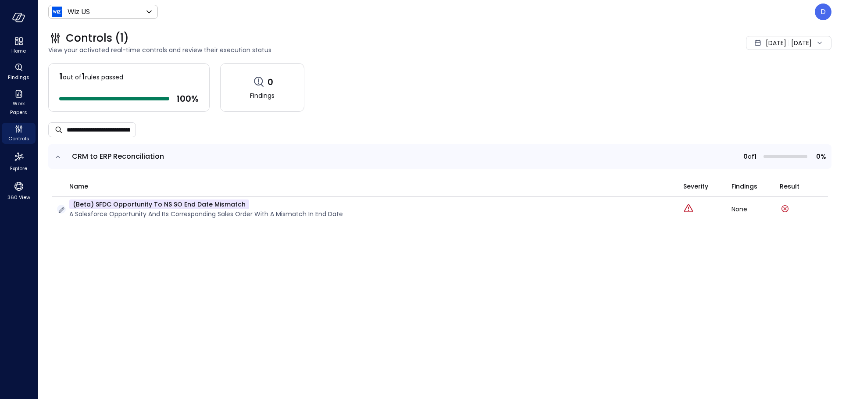
click at [61, 210] on icon "button" at bounding box center [62, 211] width 6 height 6
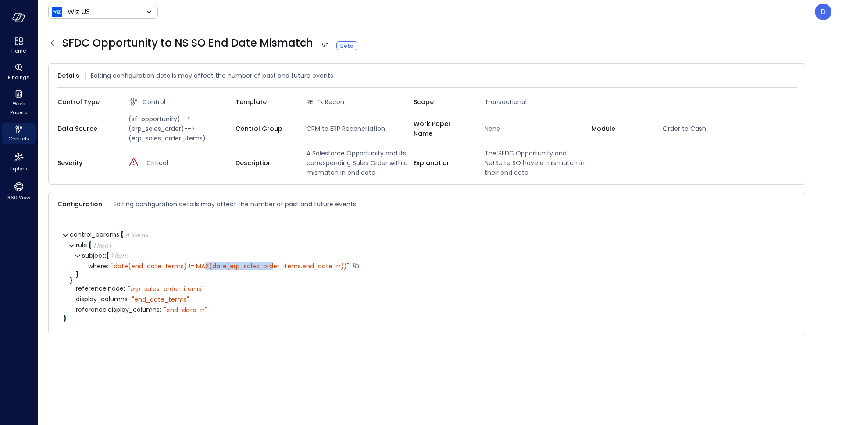
drag, startPoint x: 275, startPoint y: 265, endPoint x: 204, endPoint y: 266, distance: 71.5
click at [204, 266] on div "" date(end_date_terms) != MAX(date(erp_sales_order_items.end_date_rr))"" at bounding box center [230, 266] width 238 height 8
click at [196, 265] on div "" date(end_date_terms) != MAX(date(erp_sales_order_items.end_date_rr))"" at bounding box center [230, 266] width 238 height 8
drag, startPoint x: 196, startPoint y: 265, endPoint x: 277, endPoint y: 260, distance: 81.7
click at [277, 260] on div "subject : { 1 item } where : " date(end_date_terms) != MAX(date(erp_sales_order…" at bounding box center [436, 264] width 709 height 27
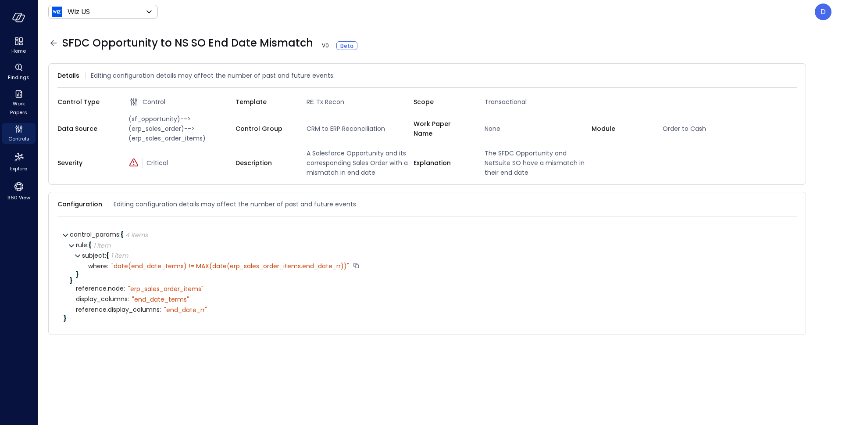
click at [265, 262] on div "" date(end_date_terms) != MAX(date(erp_sales_order_items.end_date_rr))"" at bounding box center [230, 266] width 238 height 8
drag, startPoint x: 113, startPoint y: 267, endPoint x: 350, endPoint y: 266, distance: 237.4
click at [349, 266] on div "" date(end_date_terms) != MAX(date(erp_sales_order_items.end_date_rr))"" at bounding box center [230, 266] width 238 height 8
drag, startPoint x: 344, startPoint y: 268, endPoint x: 228, endPoint y: 263, distance: 116.3
click at [228, 263] on div "" date(end_date_terms) != MAX(date(erp_sales_order_items.end_date_rr))"" at bounding box center [230, 266] width 238 height 8
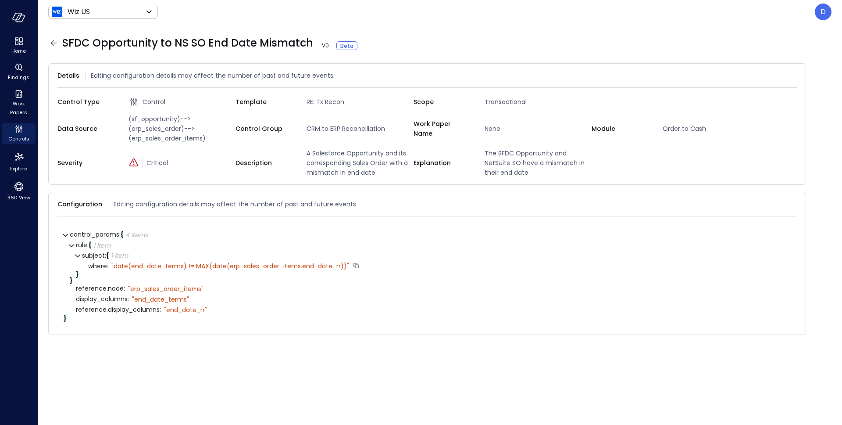
click at [296, 268] on div "" date(end_date_terms) != MAX(date(erp_sales_order_items.end_date_rr))"" at bounding box center [230, 266] width 238 height 8
click at [315, 276] on div "}" at bounding box center [433, 274] width 715 height 6
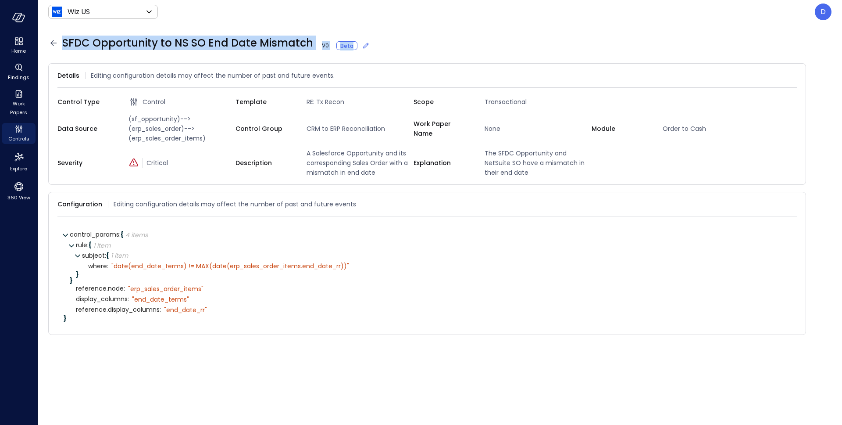
drag, startPoint x: 63, startPoint y: 45, endPoint x: 312, endPoint y: 43, distance: 249.7
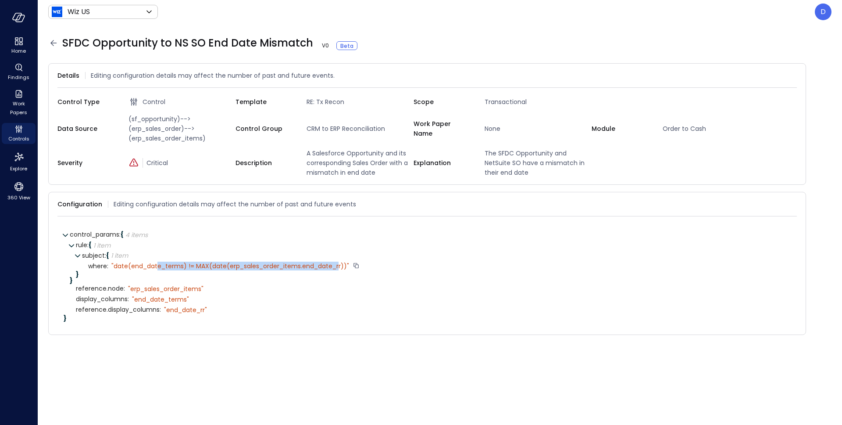
drag, startPoint x: 341, startPoint y: 263, endPoint x: 157, endPoint y: 267, distance: 183.9
click at [157, 267] on div "" date(end_date_terms) != MAX(date(erp_sales_order_items.end_date_rr))"" at bounding box center [230, 266] width 238 height 8
drag, startPoint x: 154, startPoint y: 267, endPoint x: 134, endPoint y: 267, distance: 20.2
click at [154, 267] on div "" date(end_date_terms) != MAX(date(erp_sales_order_items.end_date_rr))"" at bounding box center [230, 266] width 238 height 8
drag, startPoint x: 114, startPoint y: 265, endPoint x: 349, endPoint y: 264, distance: 235.2
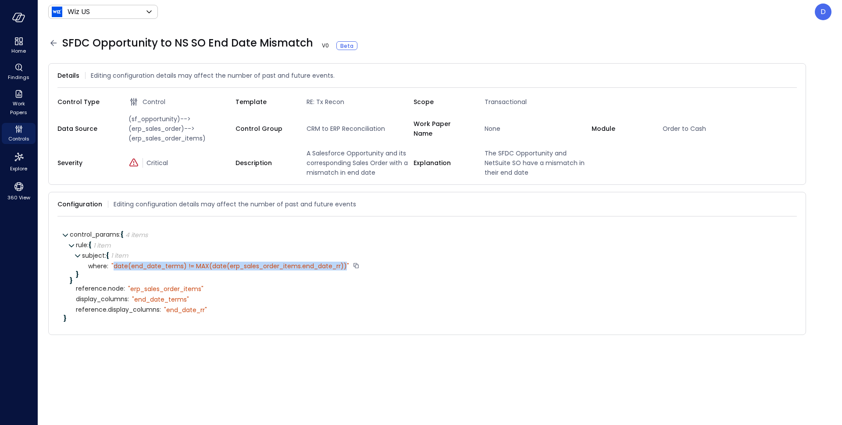
click at [349, 264] on div "" date(end_date_terms) != MAX(date(erp_sales_order_items.end_date_rr))"" at bounding box center [230, 266] width 238 height 8
click at [185, 271] on div "where : " date(end_date_terms) != MAX(date(erp_sales_order_items.end_date_rr))"" at bounding box center [439, 266] width 703 height 11
drag, startPoint x: 186, startPoint y: 267, endPoint x: 136, endPoint y: 269, distance: 50.1
click at [136, 269] on div "" date(end_date_terms) != MAX(date(erp_sales_order_items.end_date_rr))"" at bounding box center [230, 266] width 238 height 8
click at [137, 270] on div "" date(end_date_terms) != MAX(date(erp_sales_order_items.end_date_rr))"" at bounding box center [230, 266] width 238 height 8
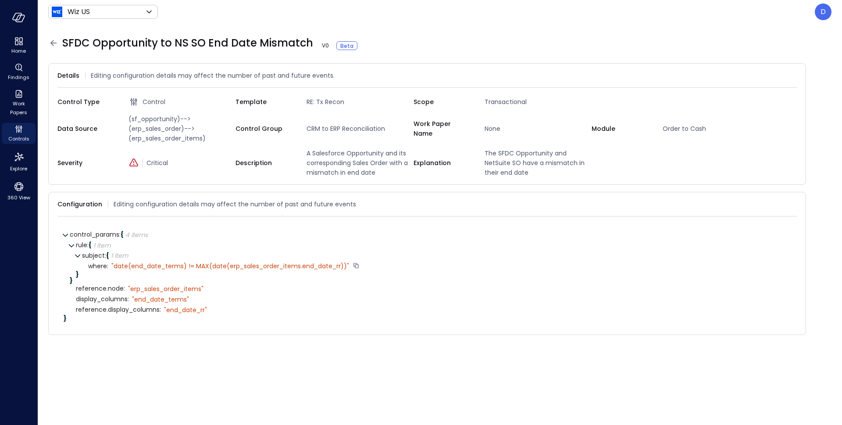
click at [179, 268] on div "" date(end_date_terms) != MAX(date(erp_sales_order_items.end_date_rr))"" at bounding box center [230, 266] width 238 height 8
drag, startPoint x: 308, startPoint y: 44, endPoint x: 284, endPoint y: 45, distance: 24.6
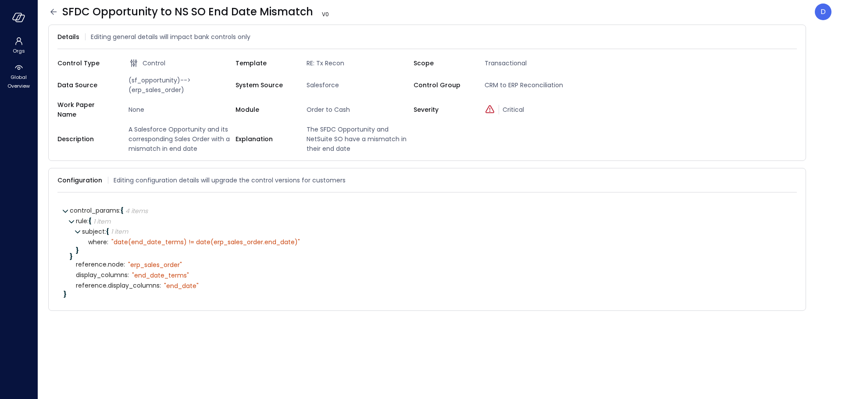
click at [201, 337] on form "Details Editing general details will impact bank controls only Control Type Con…" at bounding box center [440, 207] width 784 height 364
